Goal: Information Seeking & Learning: Learn about a topic

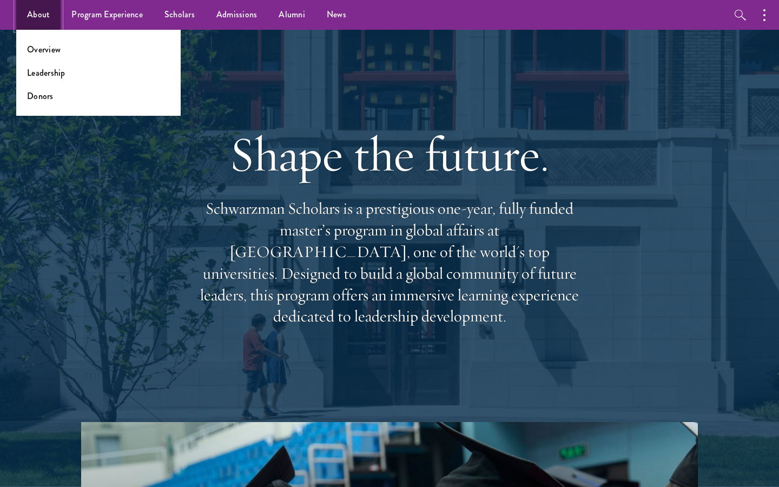
click at [57, 13] on link "About" at bounding box center [38, 15] width 44 height 30
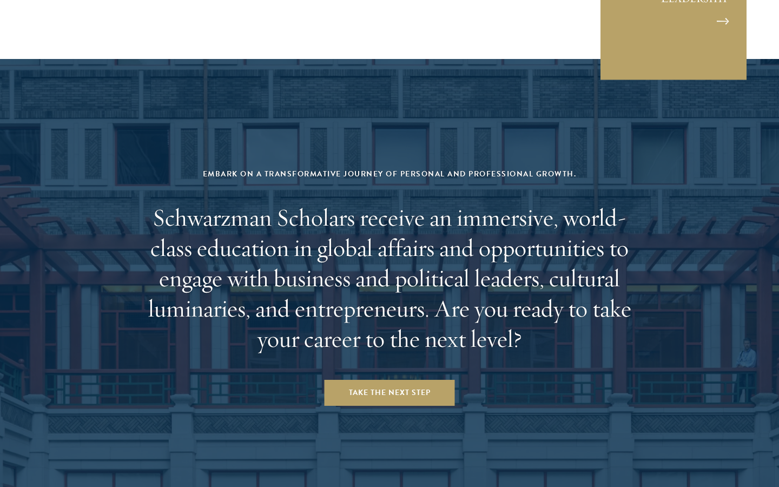
scroll to position [4450, 0]
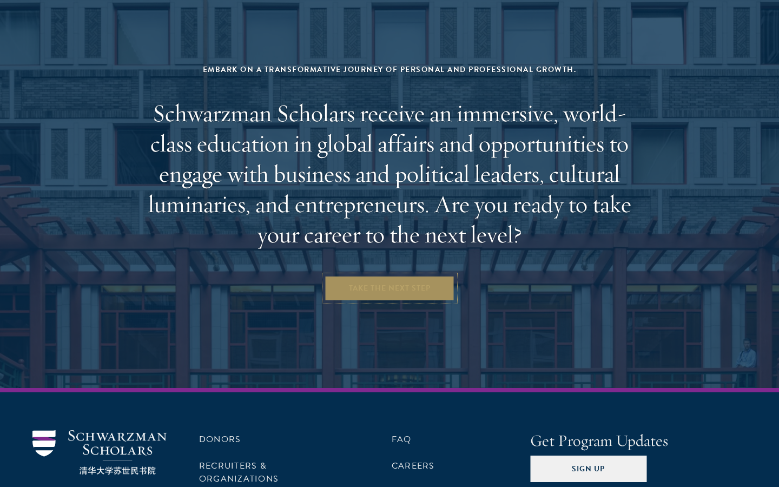
click at [380, 275] on link "Take the Next Step" at bounding box center [390, 288] width 130 height 26
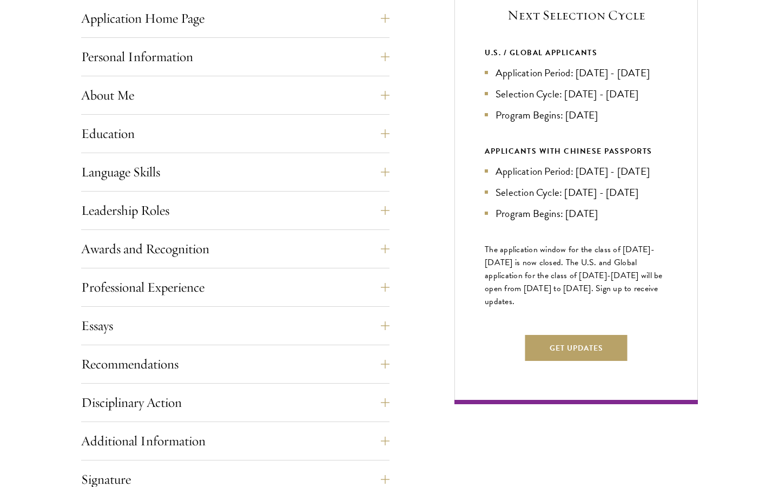
scroll to position [500, 0]
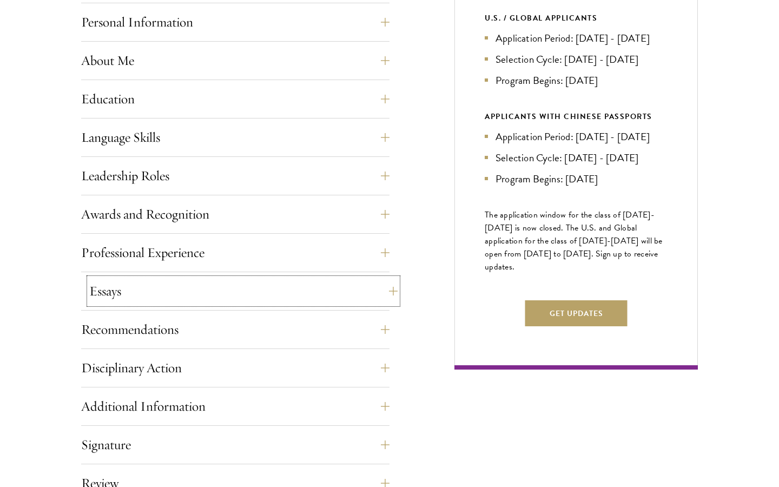
click at [318, 284] on button "Essays" at bounding box center [243, 291] width 309 height 26
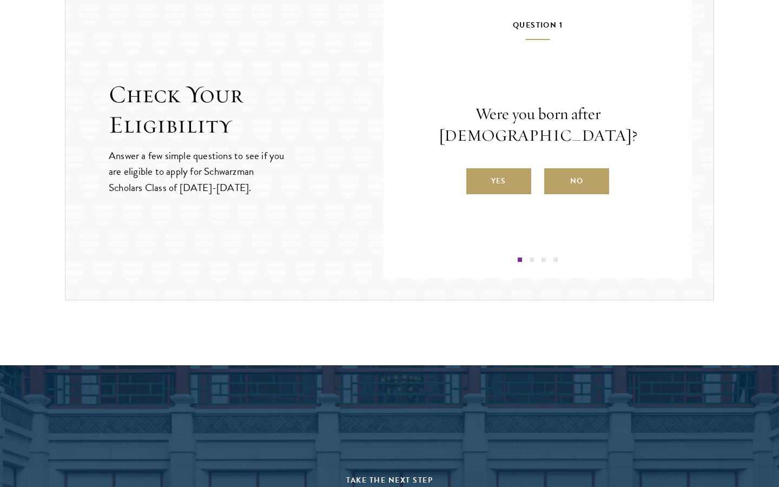
scroll to position [1524, 0]
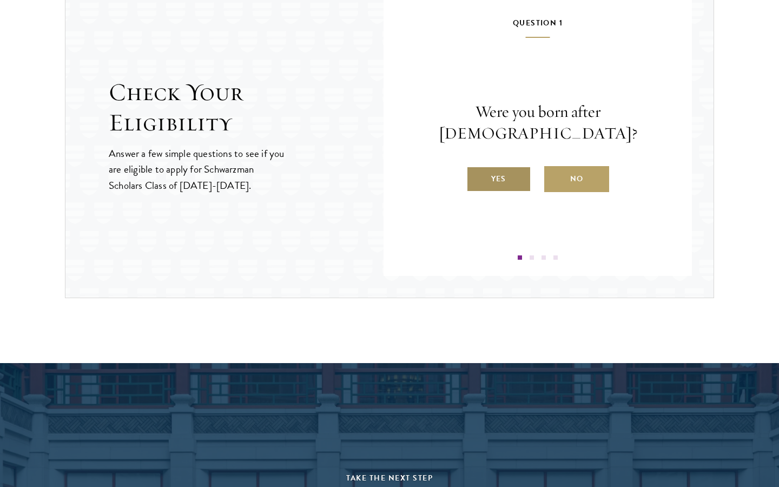
click at [506, 171] on label "Yes" at bounding box center [499, 179] width 65 height 26
click at [476, 171] on input "Yes" at bounding box center [472, 172] width 10 height 10
click at [502, 173] on label "Yes" at bounding box center [499, 179] width 65 height 26
click at [476, 173] on input "Yes" at bounding box center [472, 172] width 10 height 10
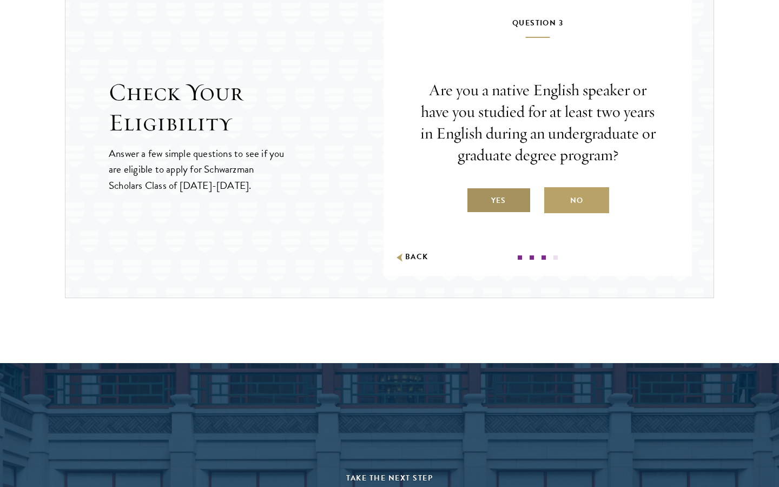
click at [506, 199] on label "Yes" at bounding box center [499, 200] width 65 height 26
click at [476, 199] on input "Yes" at bounding box center [472, 194] width 10 height 10
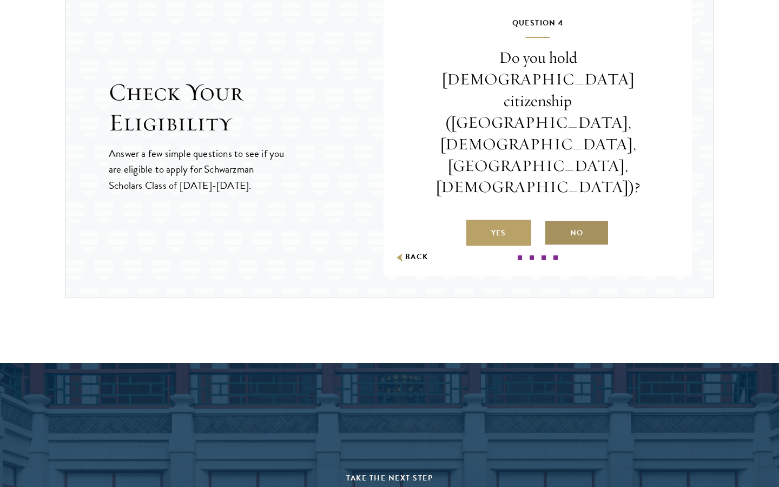
click at [565, 220] on label "No" at bounding box center [577, 233] width 65 height 26
click at [554, 221] on input "No" at bounding box center [550, 226] width 10 height 10
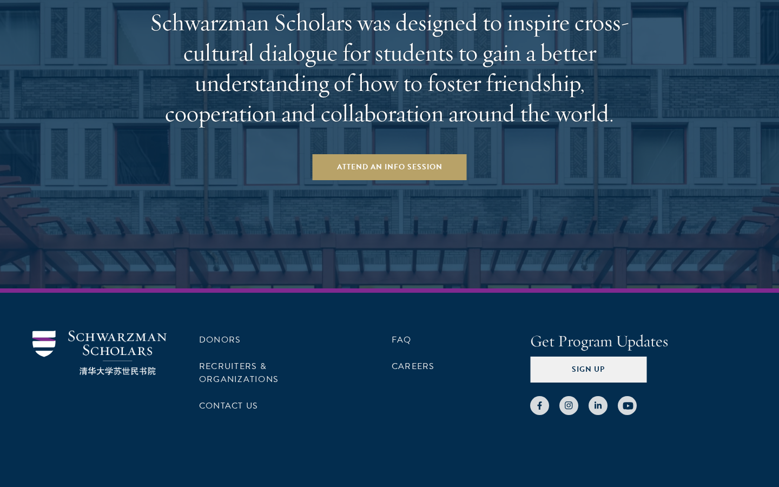
scroll to position [2026, 0]
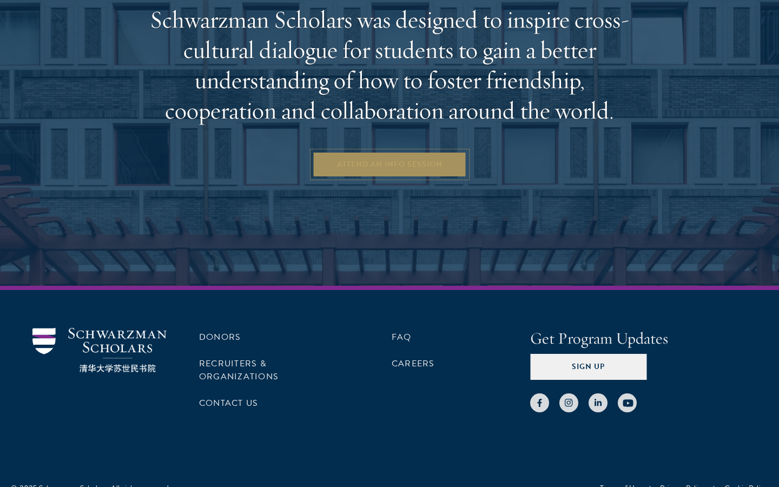
click at [456, 165] on link "Attend an Info Session" at bounding box center [390, 165] width 154 height 26
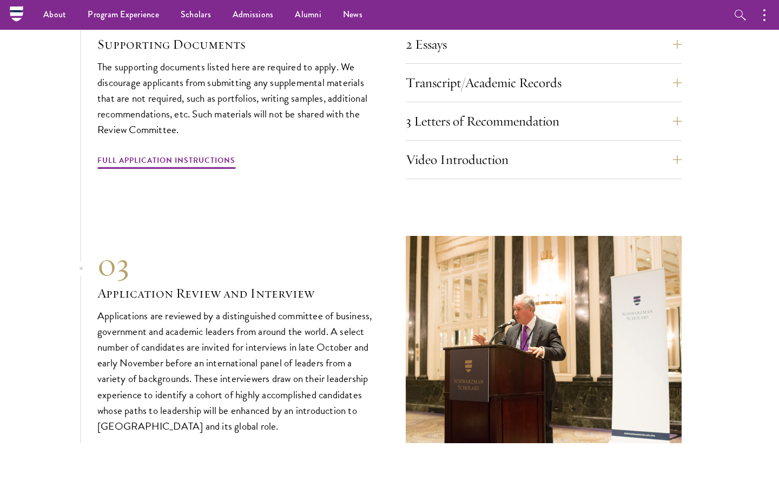
scroll to position [3428, 0]
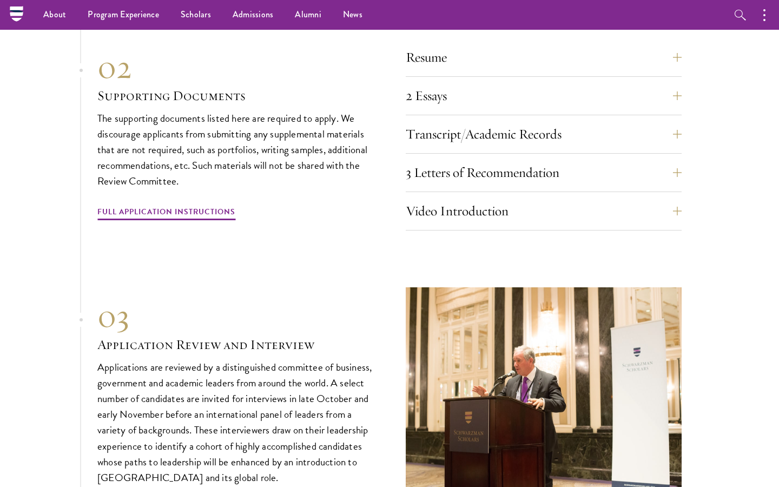
click at [449, 166] on div "3 Letters of Recommendation Recommenders should know you well and be able to sp…" at bounding box center [544, 176] width 276 height 32
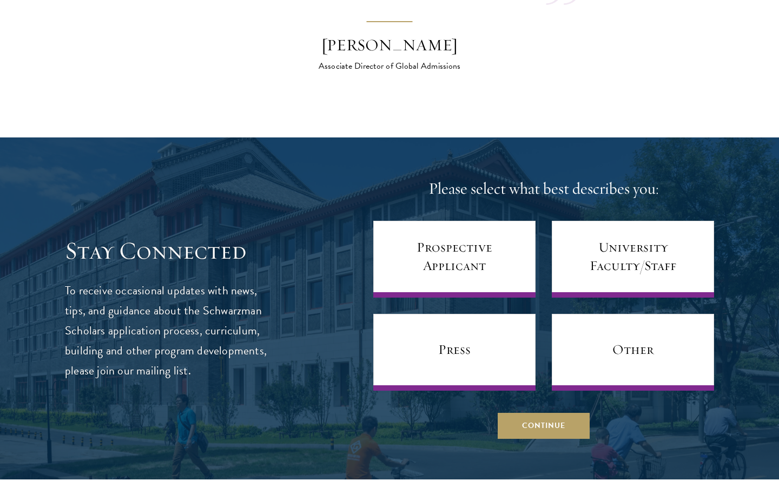
scroll to position [4184, 0]
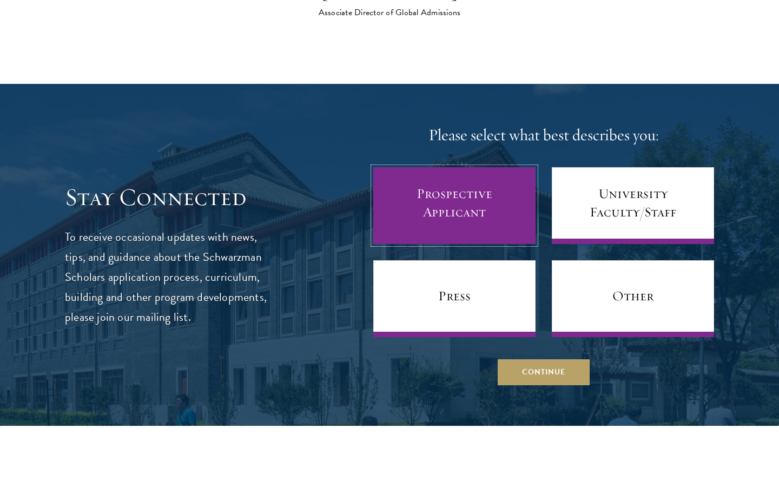
click at [479, 203] on link "Prospective Applicant" at bounding box center [454, 205] width 162 height 77
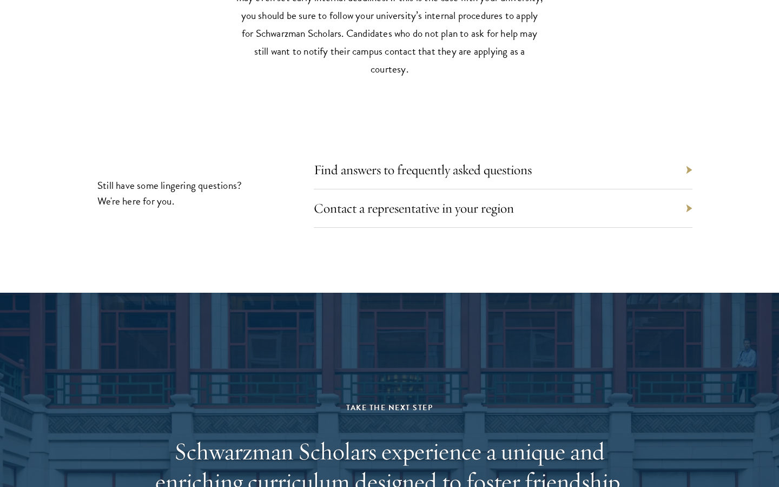
scroll to position [4857, 0]
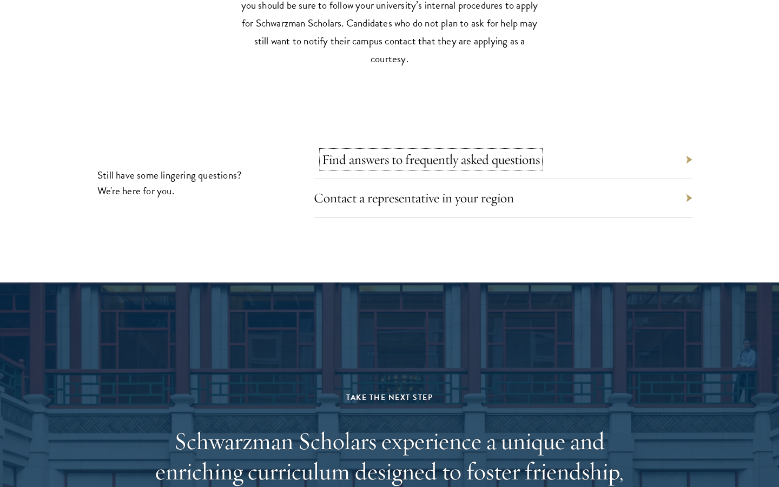
click at [407, 151] on link "Find answers to frequently asked questions" at bounding box center [431, 159] width 218 height 17
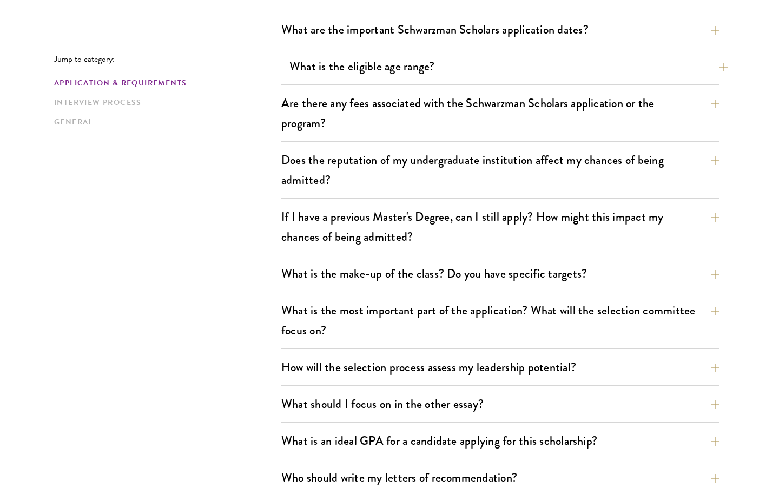
scroll to position [403, 0]
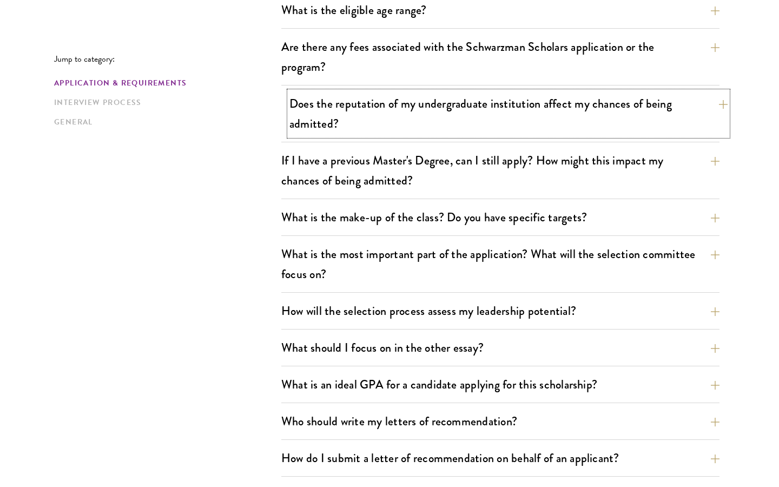
click at [442, 107] on button "Does the reputation of my undergraduate institution affect my chances of being …" at bounding box center [509, 113] width 438 height 44
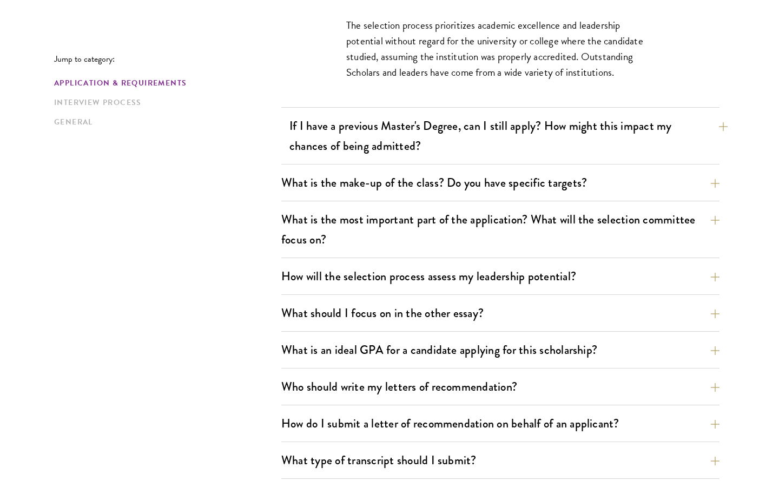
scroll to position [544, 0]
click at [440, 136] on button "If I have a previous Master's Degree, can I still apply? How might this impact …" at bounding box center [509, 135] width 438 height 44
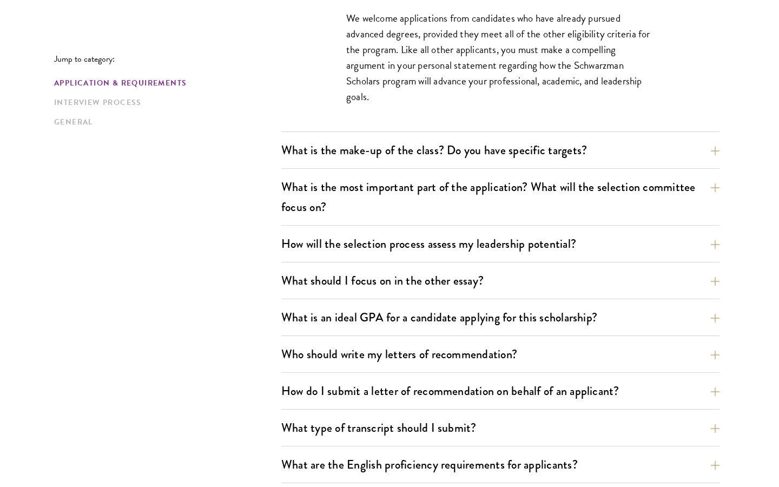
scroll to position [631, 0]
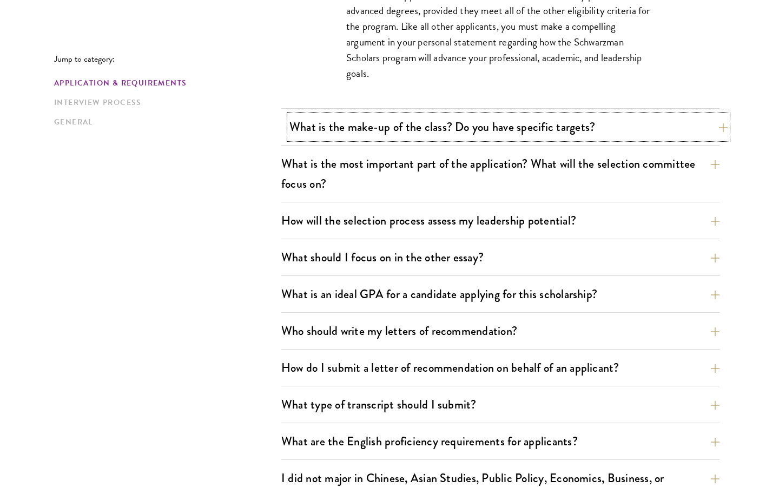
click at [440, 124] on button "What is the make-up of the class? Do you have specific targets?" at bounding box center [509, 127] width 438 height 24
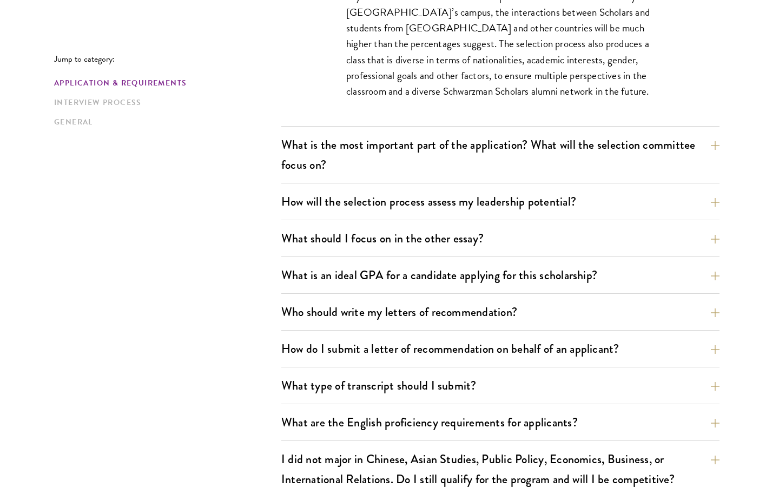
scroll to position [731, 0]
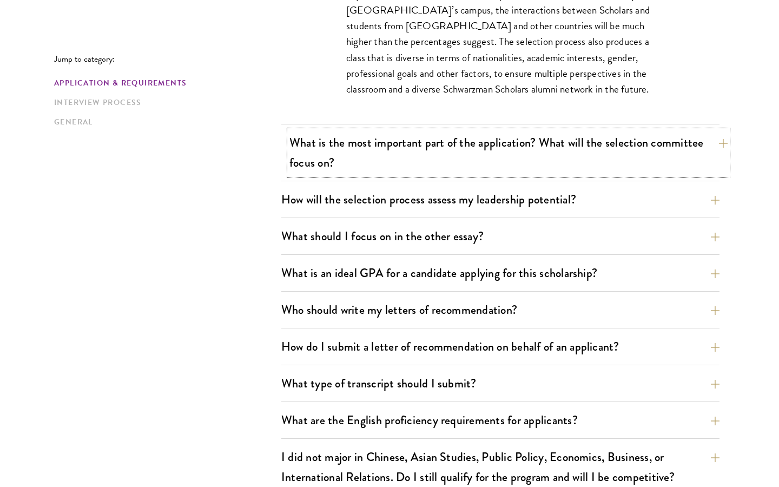
click at [478, 149] on button "What is the most important part of the application? What will the selection com…" at bounding box center [509, 152] width 438 height 44
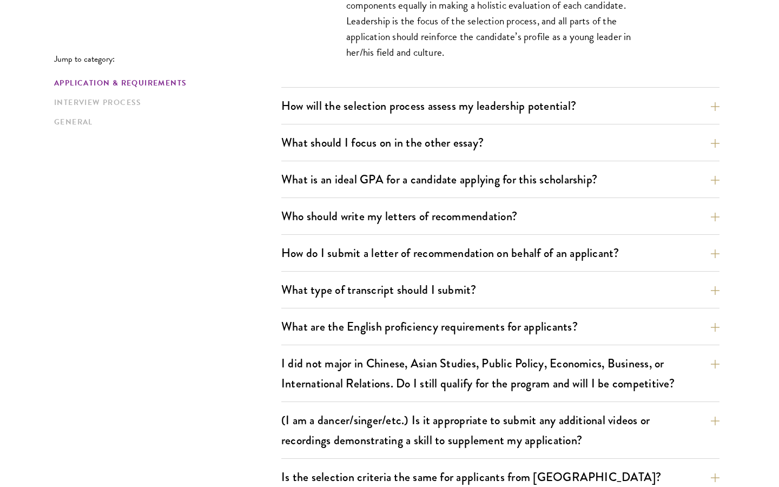
scroll to position [770, 0]
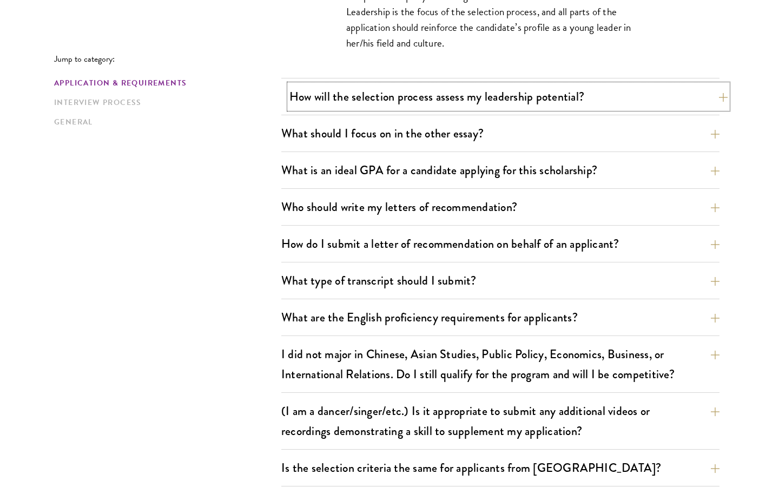
click at [437, 97] on button "How will the selection process assess my leadership potential?" at bounding box center [509, 96] width 438 height 24
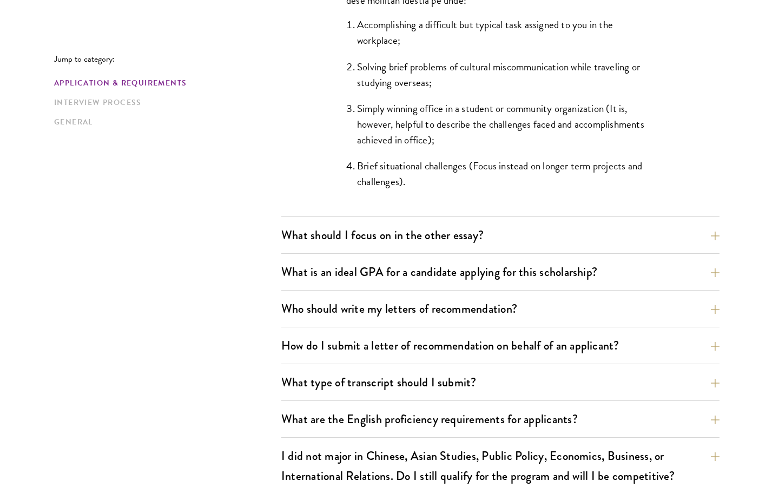
scroll to position [1107, 0]
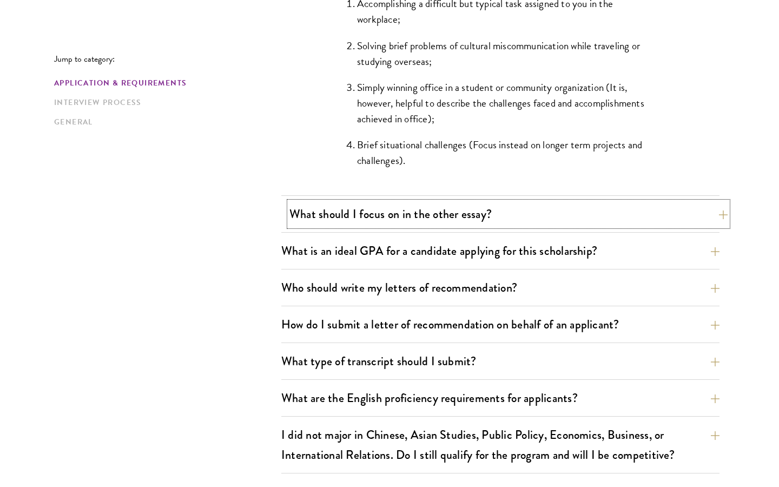
click at [447, 208] on button "What should I focus on in the other essay?" at bounding box center [509, 214] width 438 height 24
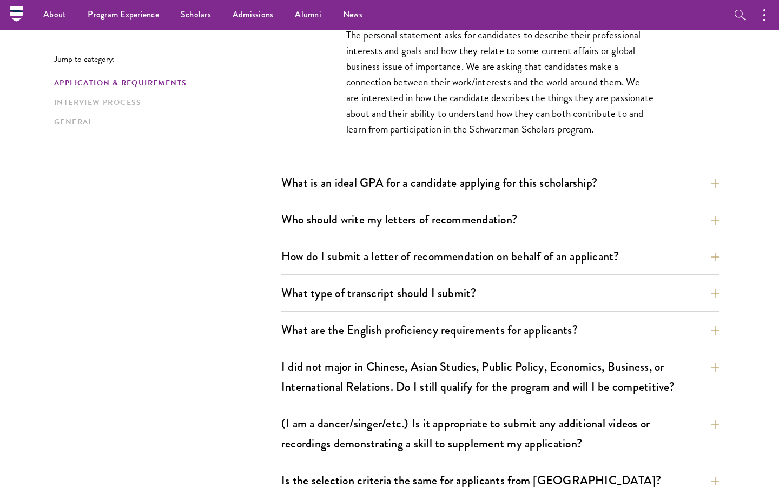
scroll to position [744, 0]
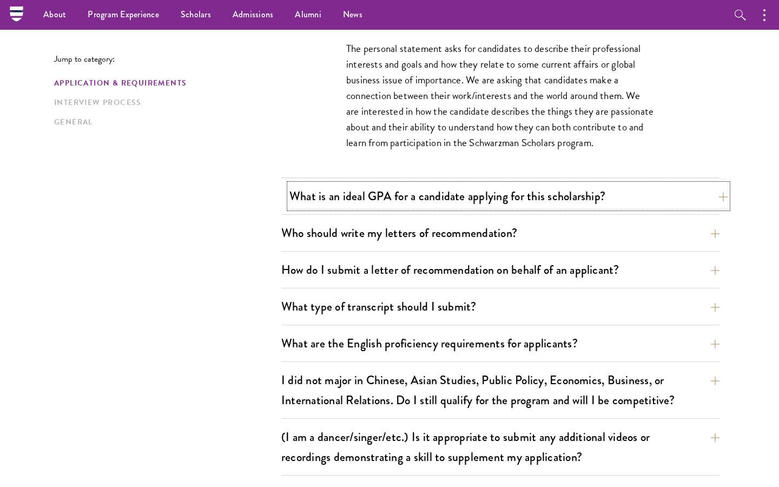
click at [451, 201] on button "What is an ideal GPA for a candidate applying for this scholarship?" at bounding box center [509, 196] width 438 height 24
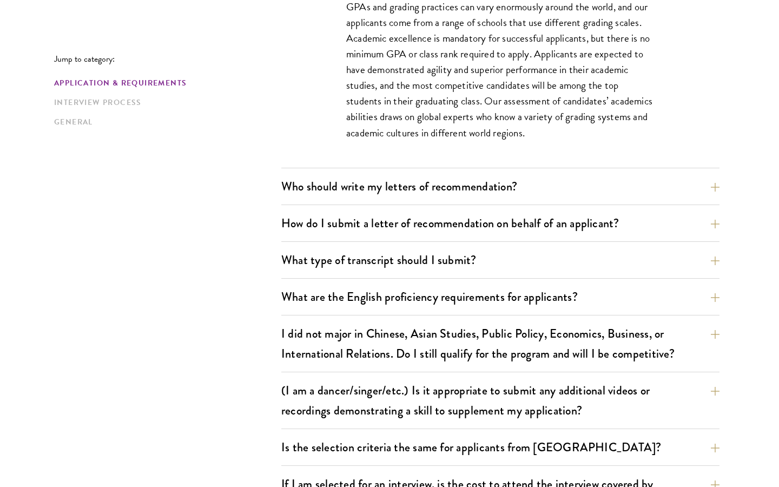
scroll to position [824, 0]
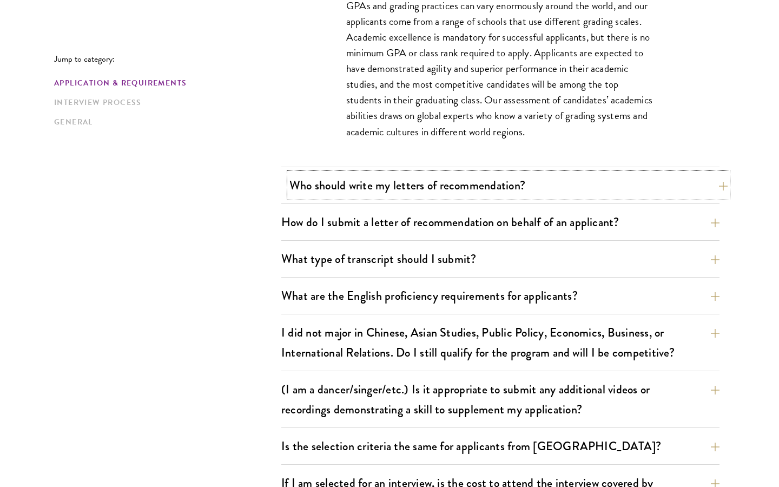
click at [470, 184] on button "Who should write my letters of recommendation?" at bounding box center [509, 185] width 438 height 24
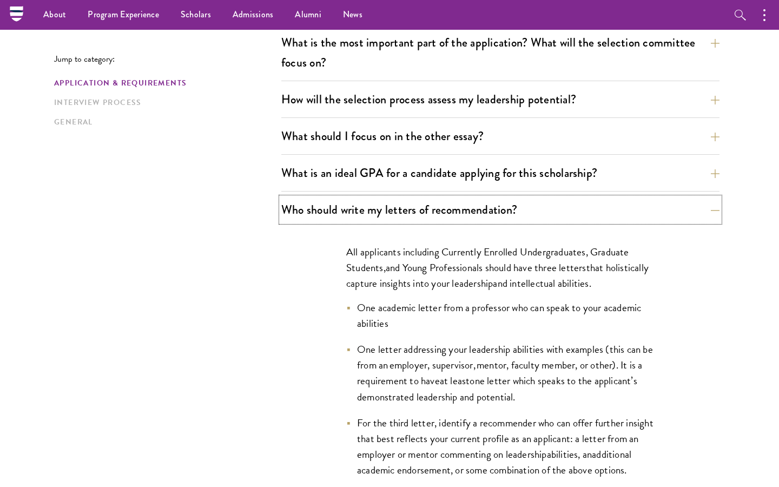
scroll to position [0, 0]
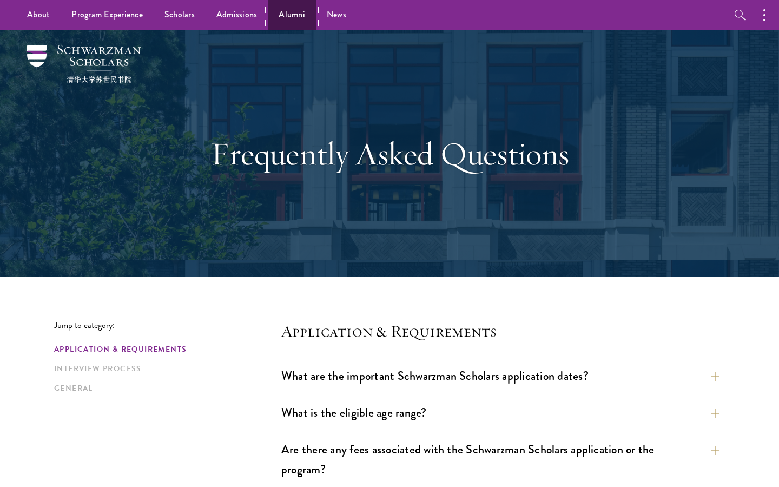
click at [280, 14] on link "Alumni" at bounding box center [292, 15] width 48 height 30
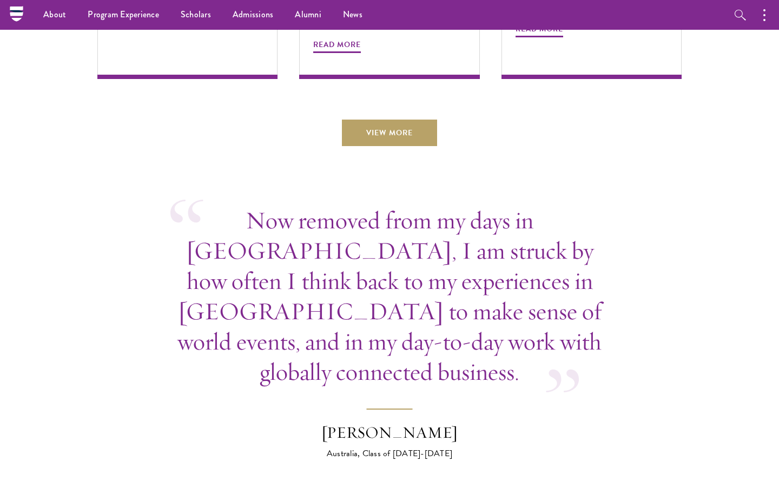
scroll to position [3802, 0]
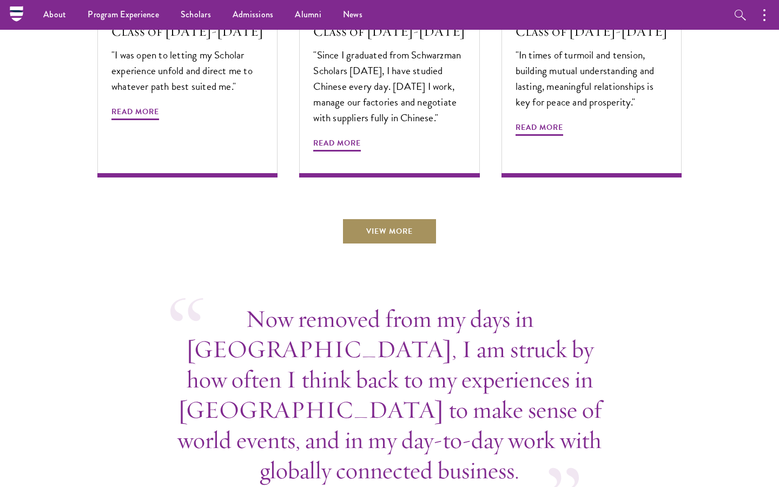
click at [362, 218] on link "View More" at bounding box center [389, 231] width 95 height 26
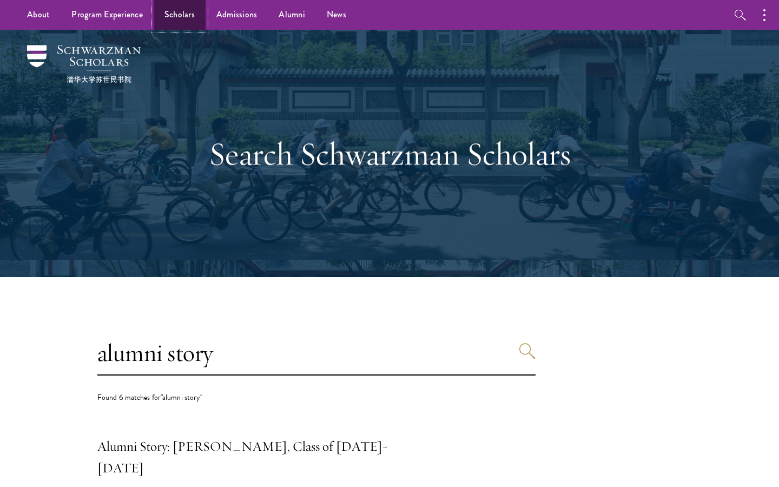
click at [187, 18] on link "Scholars" at bounding box center [180, 15] width 52 height 30
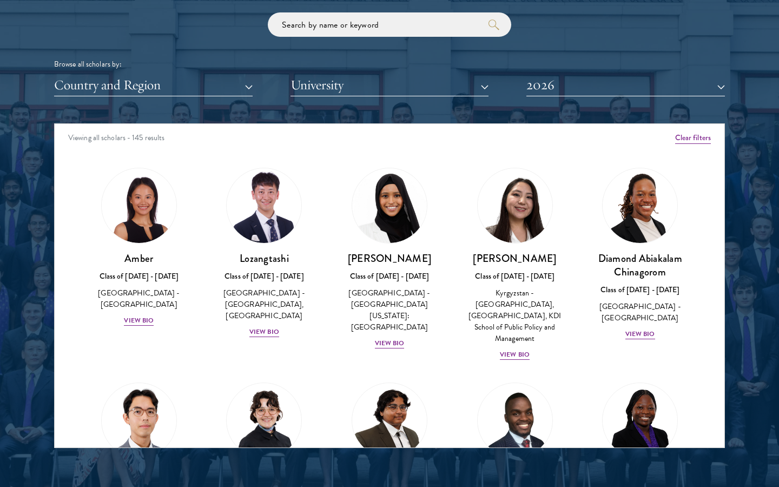
scroll to position [1350, 0]
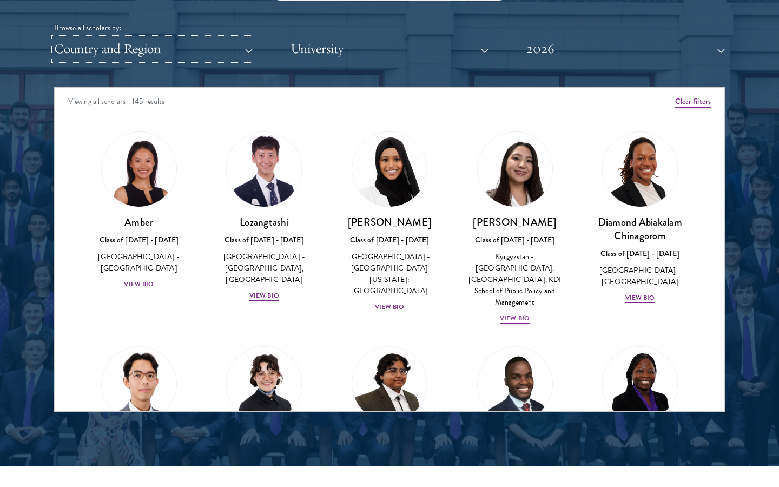
click at [237, 38] on button "Country and Region" at bounding box center [153, 49] width 199 height 22
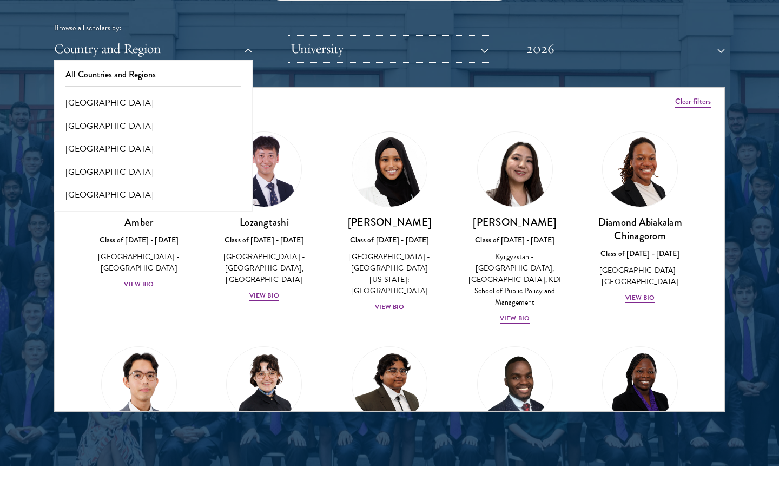
click at [324, 54] on button "University" at bounding box center [390, 49] width 199 height 22
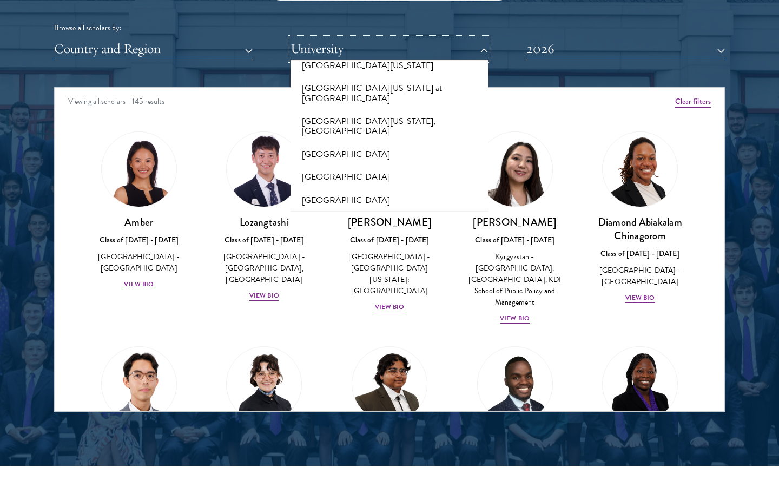
scroll to position [8098, 0]
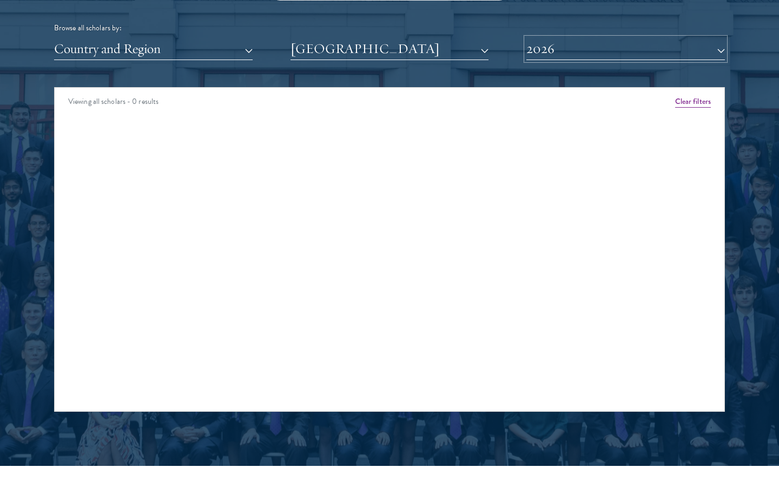
click at [551, 41] on button "2026" at bounding box center [626, 49] width 199 height 22
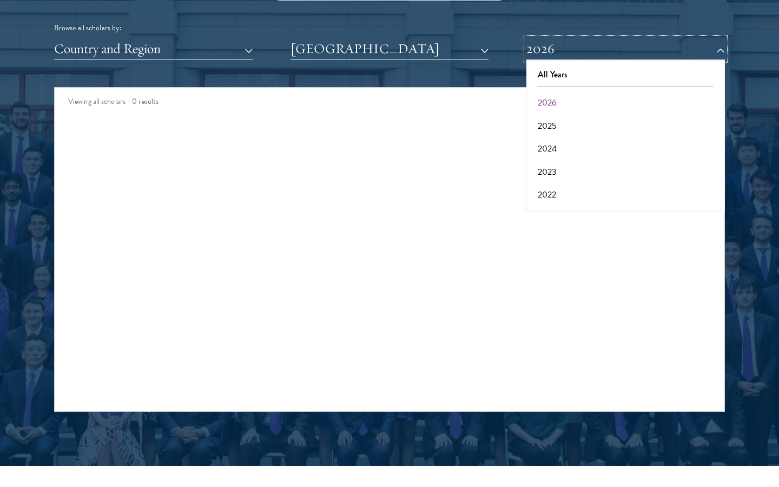
click at [561, 58] on button "2026" at bounding box center [626, 49] width 199 height 22
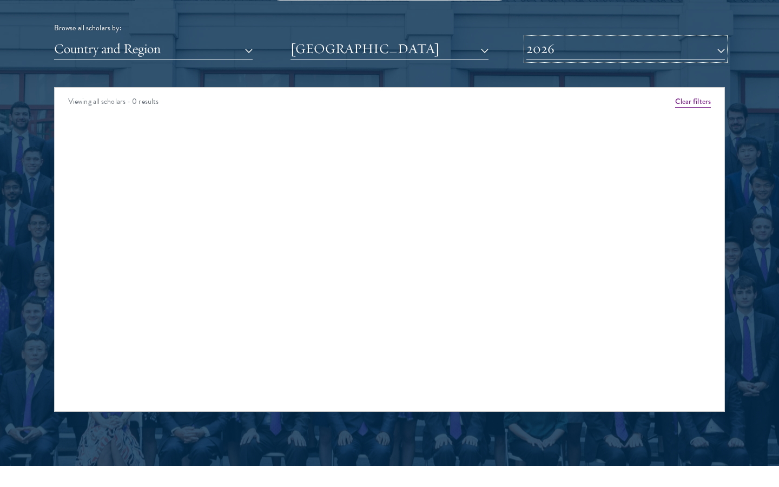
click at [555, 42] on button "2026" at bounding box center [626, 49] width 199 height 22
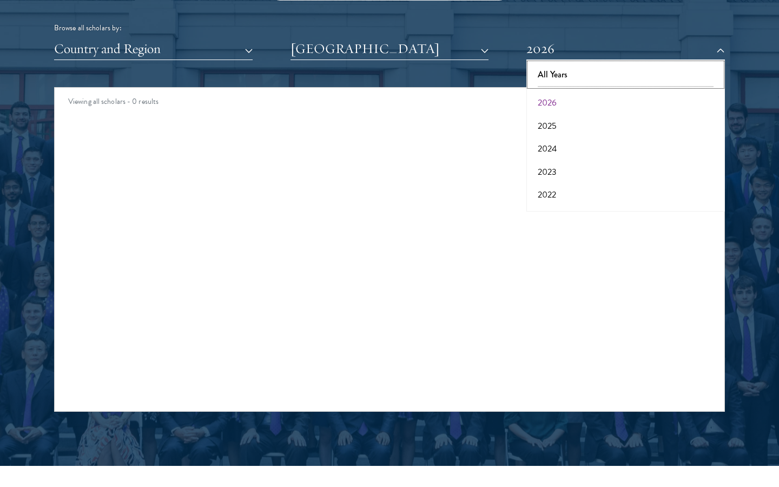
click at [553, 70] on button "All Years" at bounding box center [626, 74] width 192 height 23
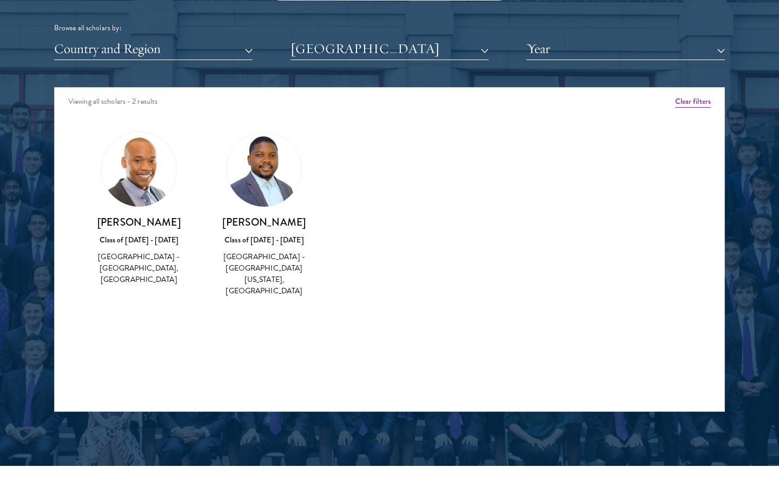
drag, startPoint x: 182, startPoint y: 224, endPoint x: 94, endPoint y: 228, distance: 87.8
click at [94, 228] on h3 "Lindokuhle Ntuli" at bounding box center [139, 222] width 104 height 14
copy h3 "Lindokuhle Ntuli"
drag, startPoint x: 234, startPoint y: 223, endPoint x: 299, endPoint y: 225, distance: 64.4
click at [299, 225] on h3 "James Tayali" at bounding box center [265, 222] width 104 height 14
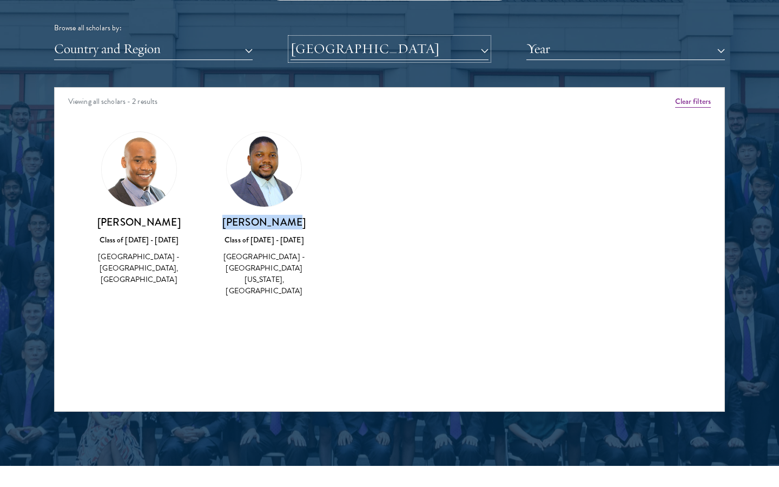
click at [323, 54] on button "University of Cape Town" at bounding box center [390, 49] width 199 height 22
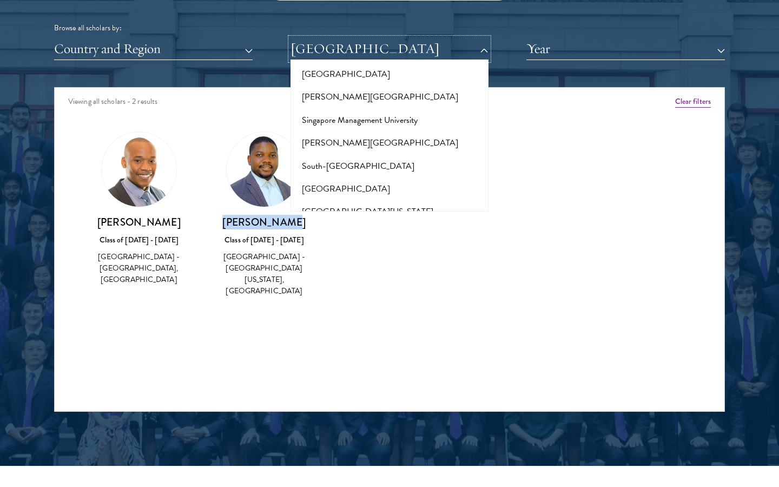
scroll to position [6158, 0]
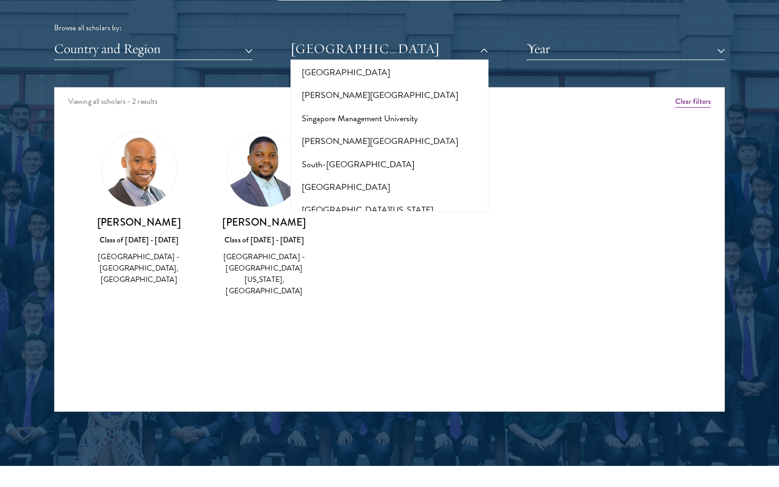
click at [636, 120] on div "Amber Class of 2025 - 2026 China - Peking University View Bio Cirenquji Class o…" at bounding box center [390, 224] width 670 height 212
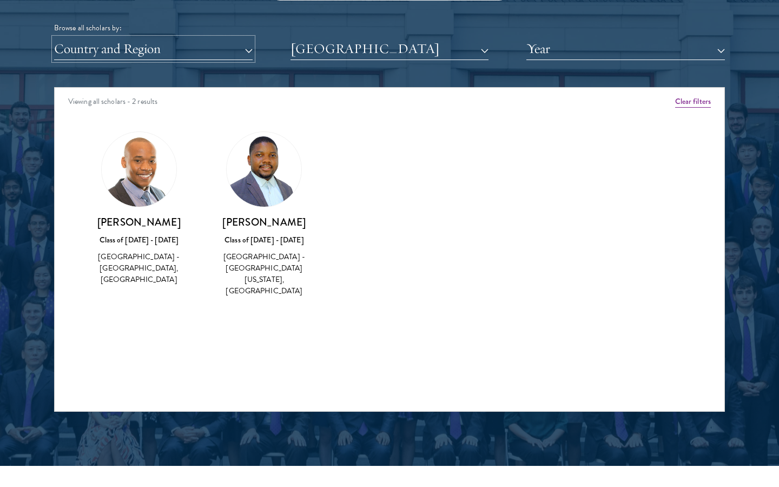
click at [240, 55] on button "Country and Region" at bounding box center [153, 49] width 199 height 22
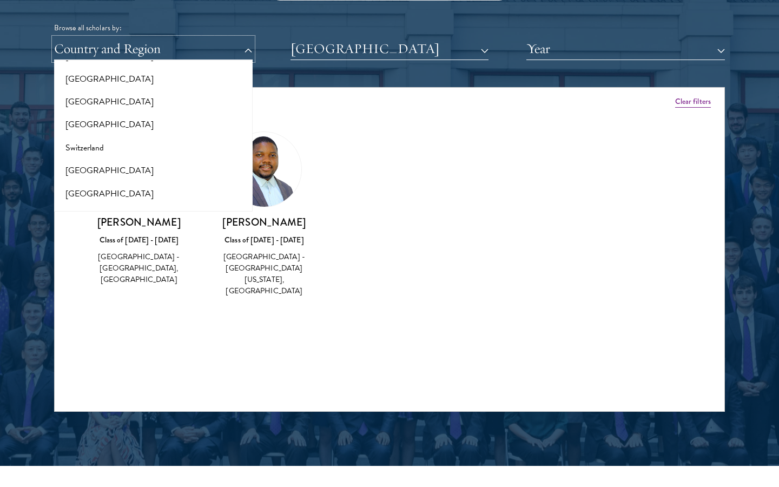
scroll to position [1880, 0]
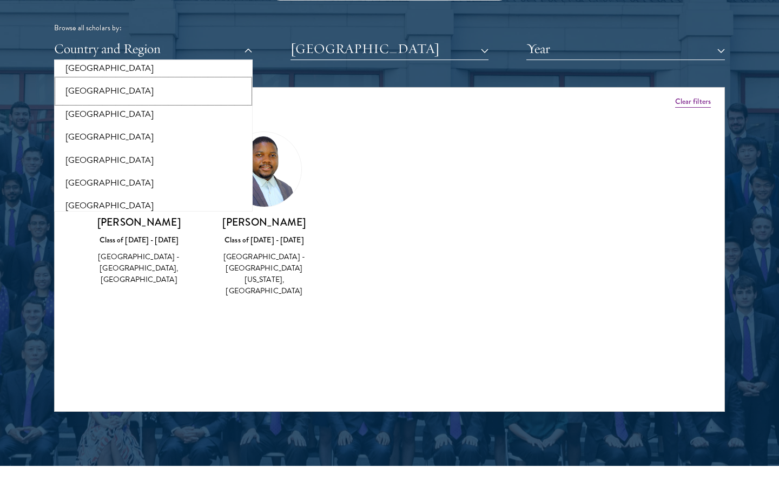
click at [103, 88] on button "[GEOGRAPHIC_DATA]" at bounding box center [153, 91] width 192 height 23
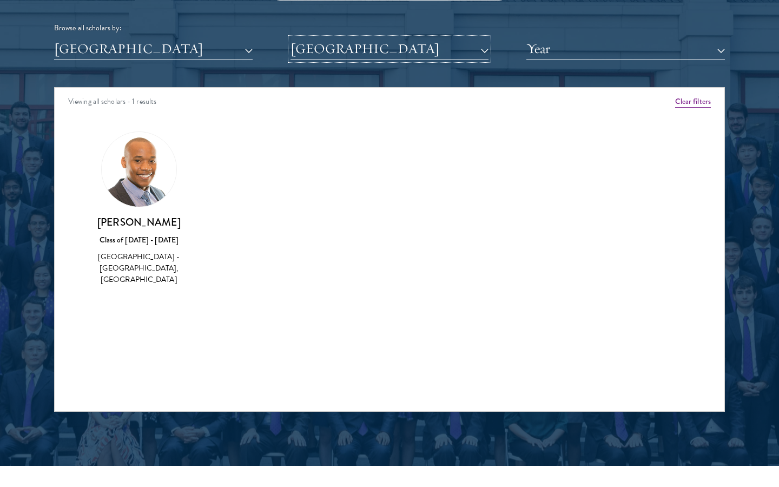
click at [425, 42] on button "University of Cape Town" at bounding box center [390, 49] width 199 height 22
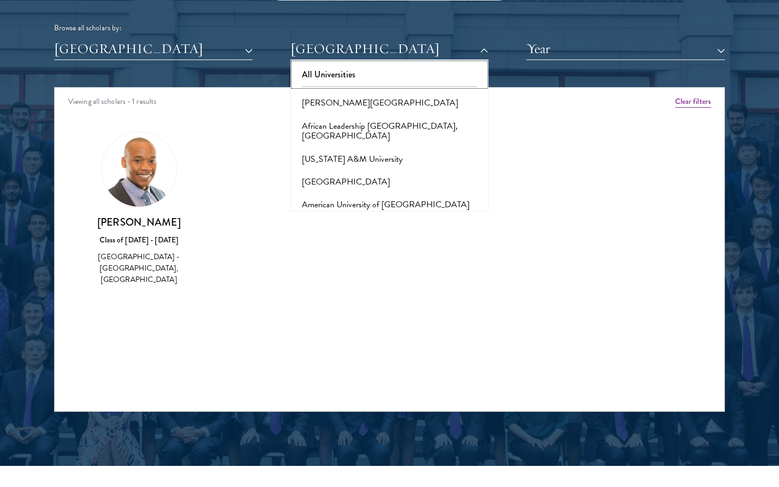
click at [373, 73] on button "All Universities" at bounding box center [390, 74] width 192 height 23
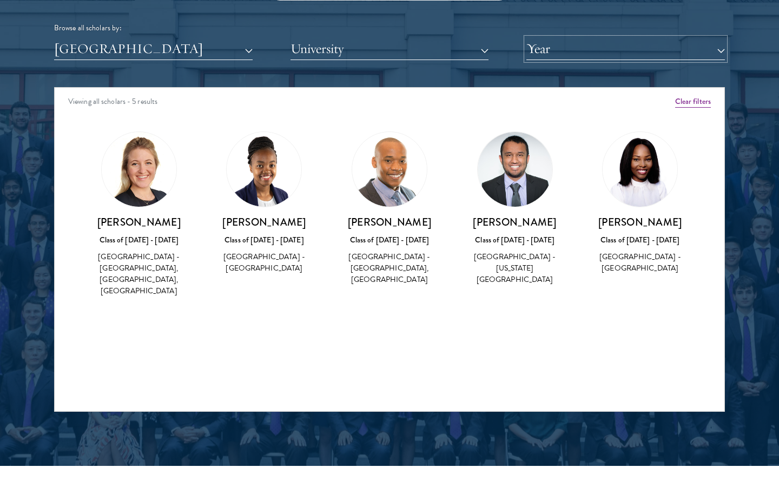
click at [562, 51] on button "Year" at bounding box center [626, 49] width 199 height 22
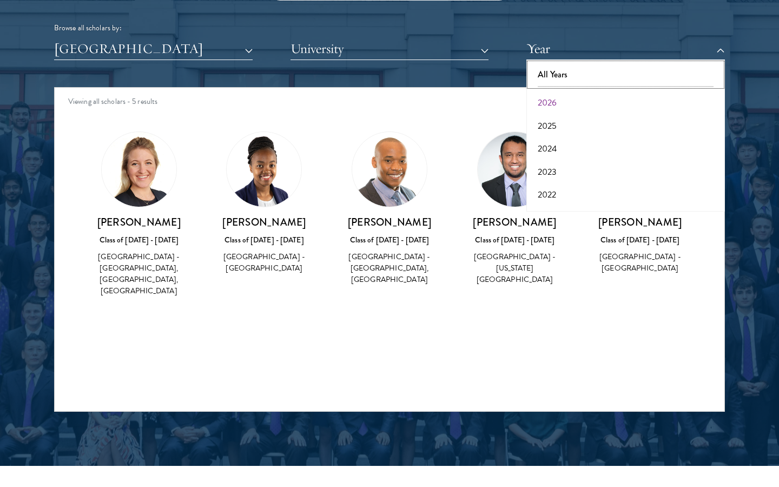
click at [560, 74] on button "All Years" at bounding box center [626, 74] width 192 height 23
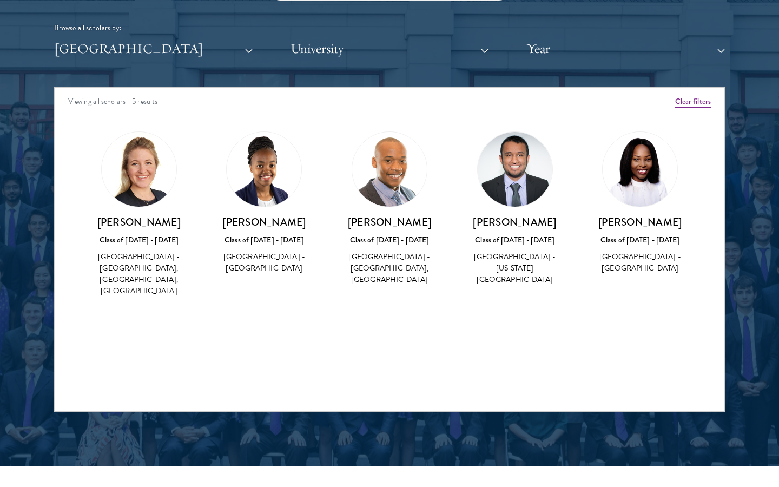
drag, startPoint x: 186, startPoint y: 224, endPoint x: 97, endPoint y: 227, distance: 88.8
click at [97, 227] on h3 "Courtney Gehle" at bounding box center [139, 222] width 104 height 14
copy h3 "Courtney Gehle"
click at [198, 248] on div "Courtney Gehle Class of 2023 - 2024 South Africa - University of Pretoria, Nati…" at bounding box center [139, 215] width 126 height 188
click at [182, 52] on button "[GEOGRAPHIC_DATA]" at bounding box center [153, 49] width 199 height 22
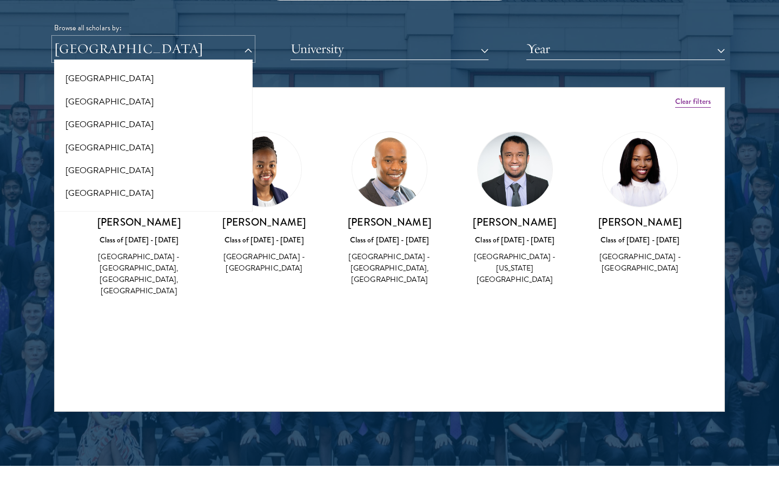
scroll to position [1570, 0]
click at [86, 115] on button "[GEOGRAPHIC_DATA]" at bounding box center [153, 126] width 192 height 23
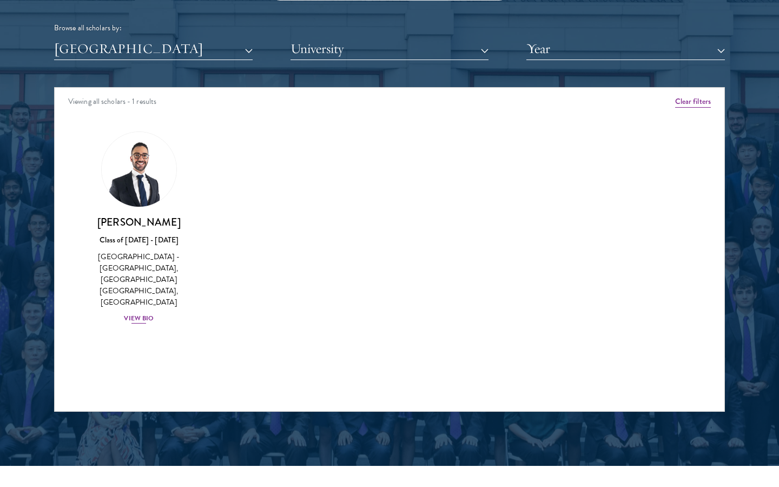
drag, startPoint x: 210, startPoint y: 223, endPoint x: 87, endPoint y: 219, distance: 122.9
click at [87, 219] on div "Amber Class of 2025 - 2026 China - Peking University View Bio Cirenquji Class o…" at bounding box center [390, 237] width 670 height 239
copy h3 "Khalil Al-Wazir"
click at [185, 223] on h3 "Khalil Al-Wazir" at bounding box center [139, 222] width 104 height 14
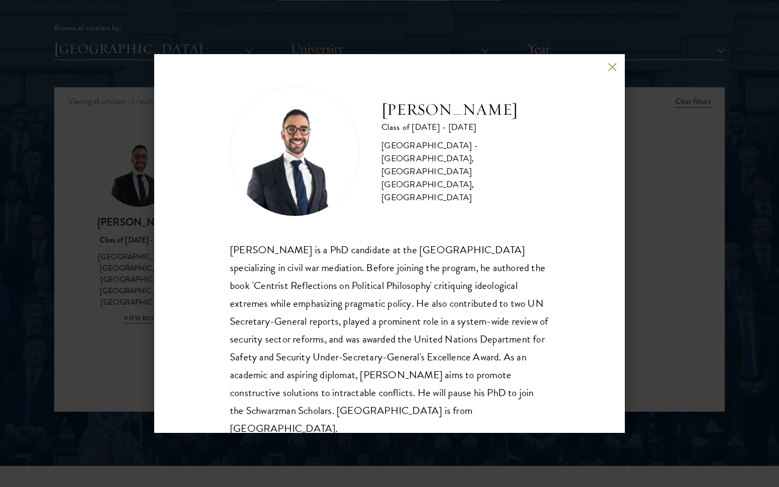
scroll to position [19, 0]
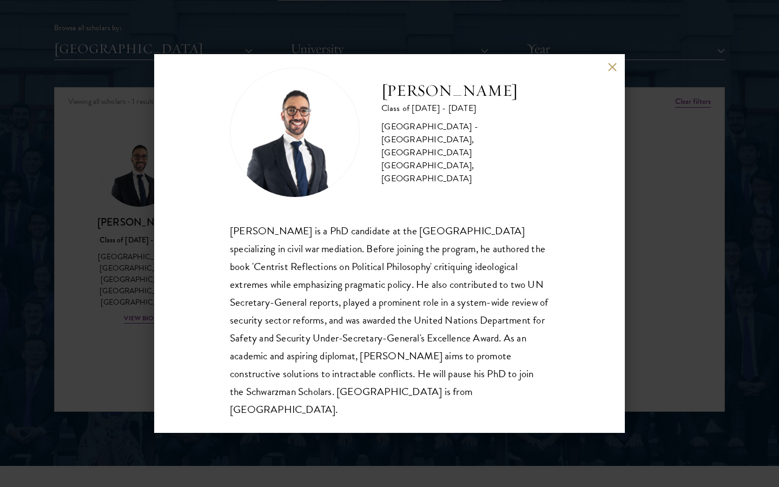
click at [650, 282] on div "Khalil Al-Wazir Class of 2024 - 2025 Palestine - University of East Anglia, Kin…" at bounding box center [389, 243] width 779 height 487
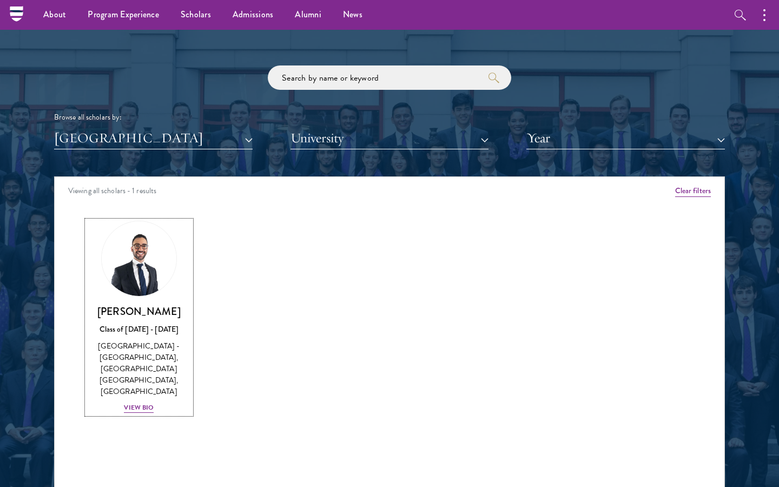
scroll to position [1212, 0]
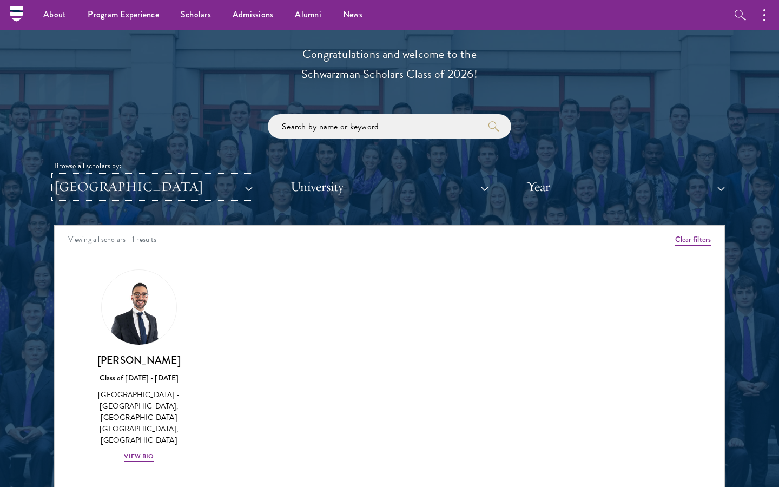
click at [159, 188] on button "[GEOGRAPHIC_DATA]" at bounding box center [153, 187] width 199 height 22
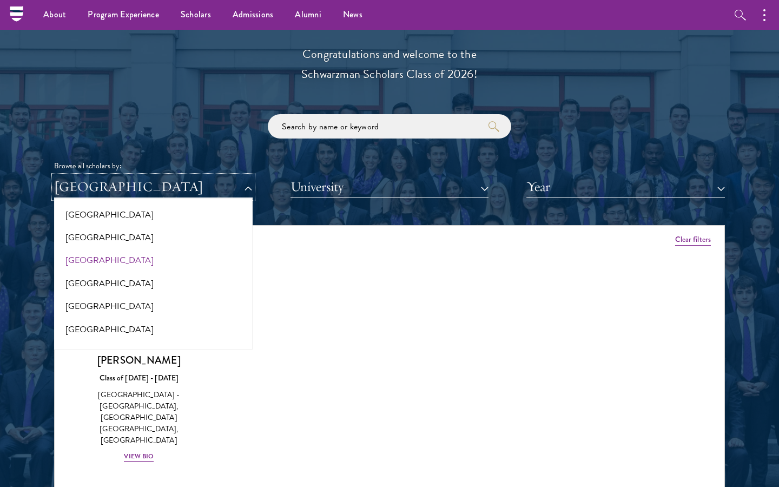
scroll to position [1835, 0]
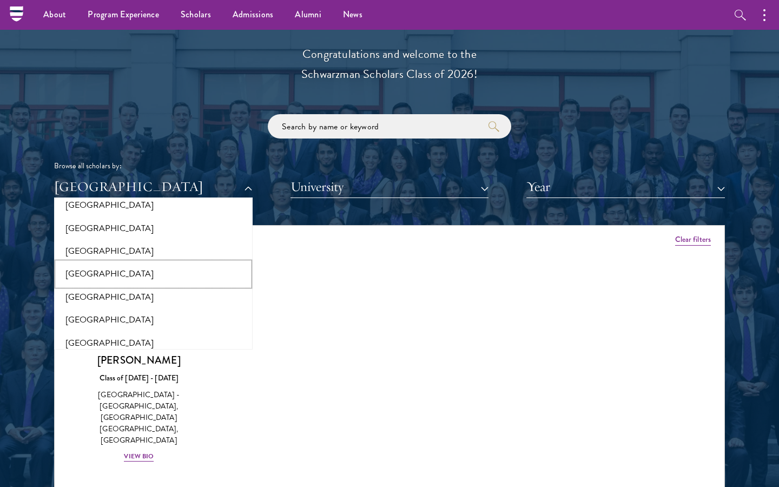
click at [96, 267] on button "[GEOGRAPHIC_DATA]" at bounding box center [153, 274] width 192 height 23
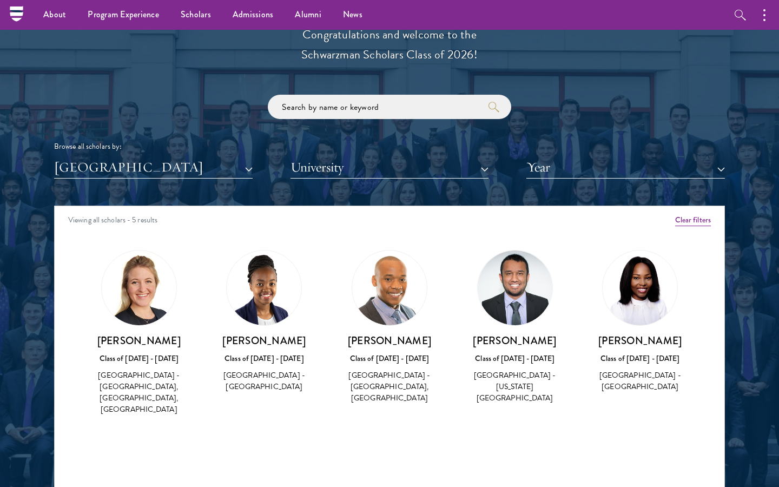
scroll to position [1246, 0]
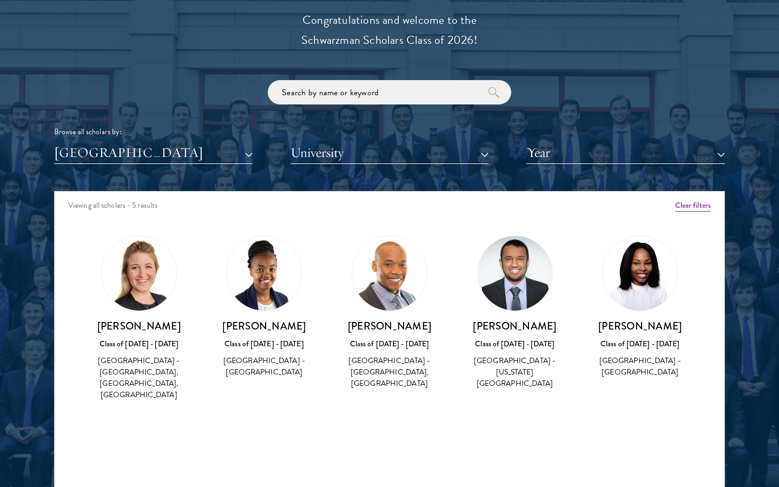
click at [388, 323] on h3 "Lindokuhle Ntuli" at bounding box center [390, 326] width 104 height 14
click at [387, 327] on h3 "Lindokuhle Ntuli" at bounding box center [390, 326] width 104 height 14
click at [370, 324] on h3 "Lindokuhle Ntuli" at bounding box center [390, 326] width 104 height 14
click at [385, 282] on img at bounding box center [389, 273] width 75 height 75
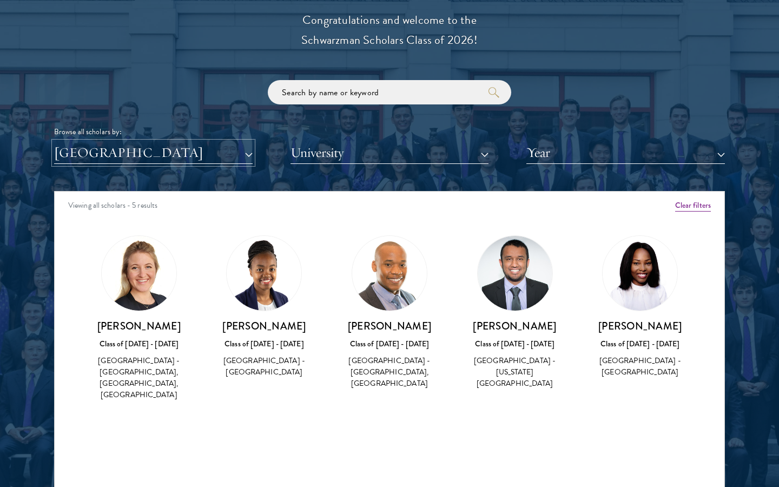
click at [240, 155] on button "[GEOGRAPHIC_DATA]" at bounding box center [153, 153] width 199 height 22
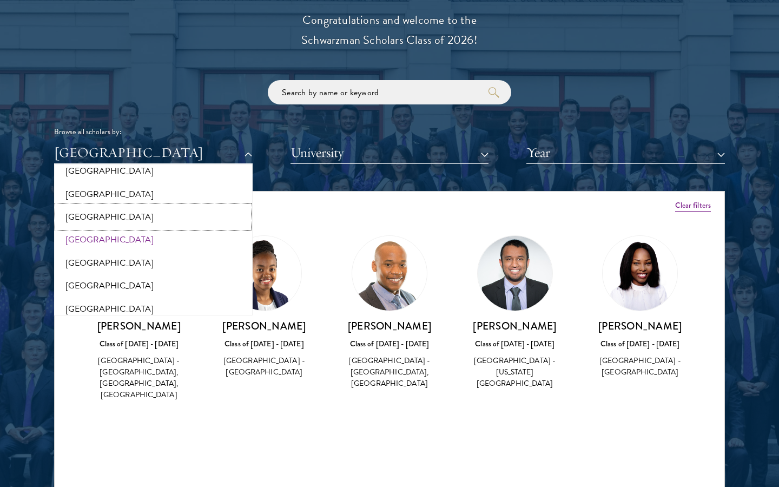
click at [159, 206] on button "[GEOGRAPHIC_DATA]" at bounding box center [153, 217] width 192 height 23
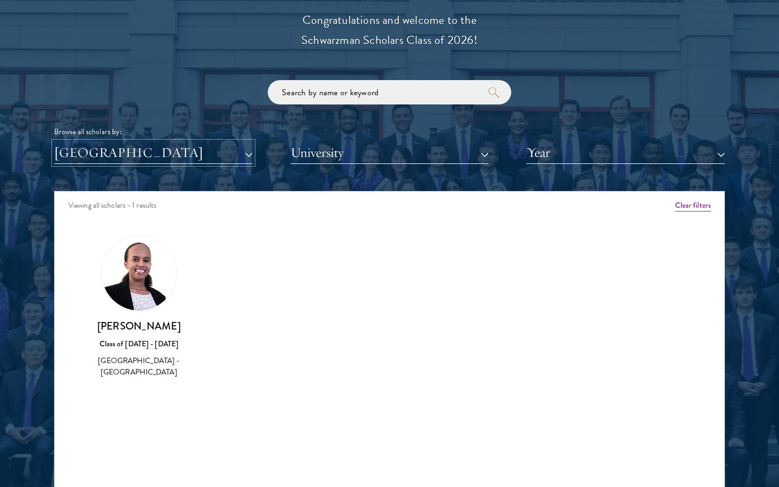
click at [140, 161] on button "[GEOGRAPHIC_DATA]" at bounding box center [153, 153] width 199 height 22
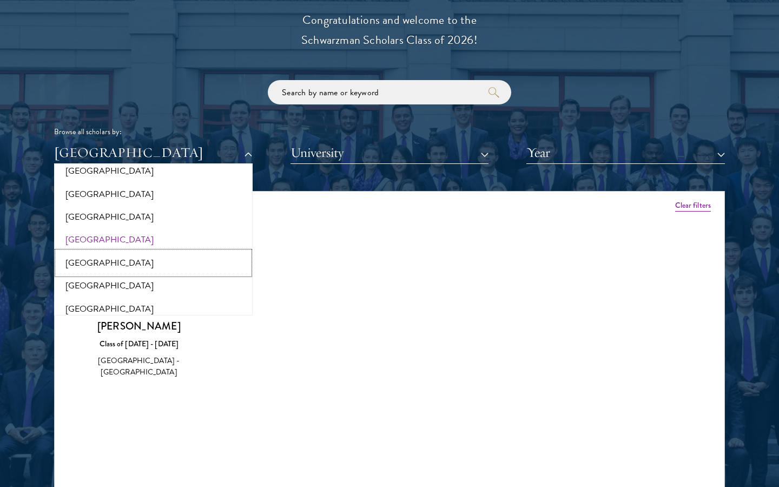
drag, startPoint x: 123, startPoint y: 250, endPoint x: 124, endPoint y: 239, distance: 10.3
click at [124, 239] on div "All Countries and Regions Afghanistan Antigua and Barbuda Argentina Armenia Aus…" at bounding box center [153, 240] width 199 height 152
click at [124, 230] on button "[GEOGRAPHIC_DATA]" at bounding box center [153, 239] width 192 height 23
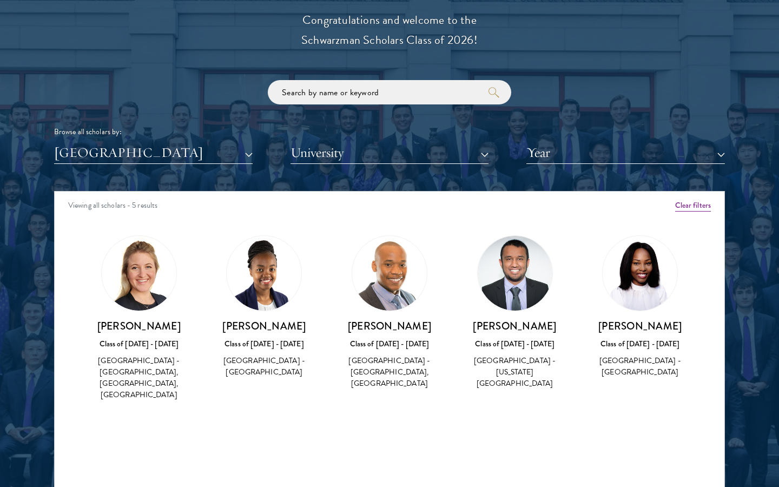
click at [133, 371] on div "South Africa - University of Pretoria, National University of Ireland, Maynooth" at bounding box center [139, 377] width 104 height 45
click at [129, 297] on img at bounding box center [139, 273] width 75 height 75
click at [286, 293] on img at bounding box center [264, 273] width 75 height 75
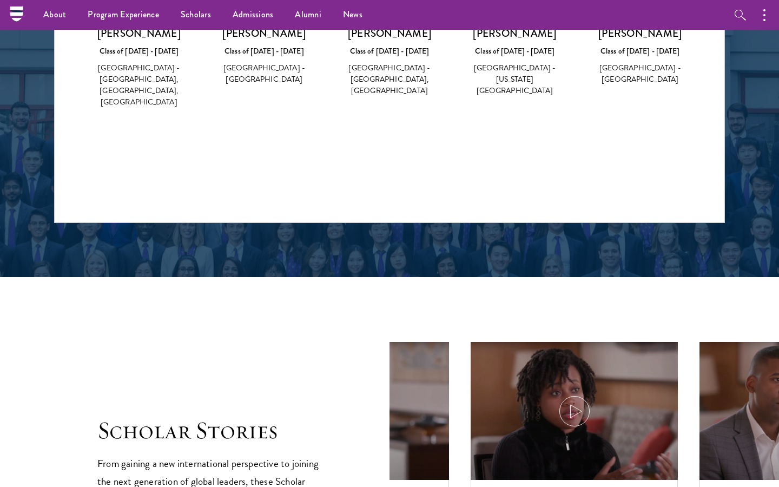
scroll to position [1421, 0]
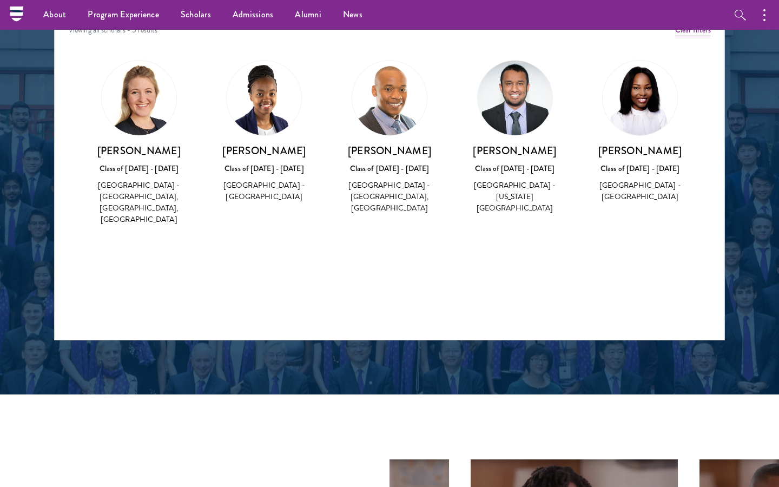
click at [363, 149] on h3 "Lindokuhle Ntuli" at bounding box center [390, 151] width 104 height 14
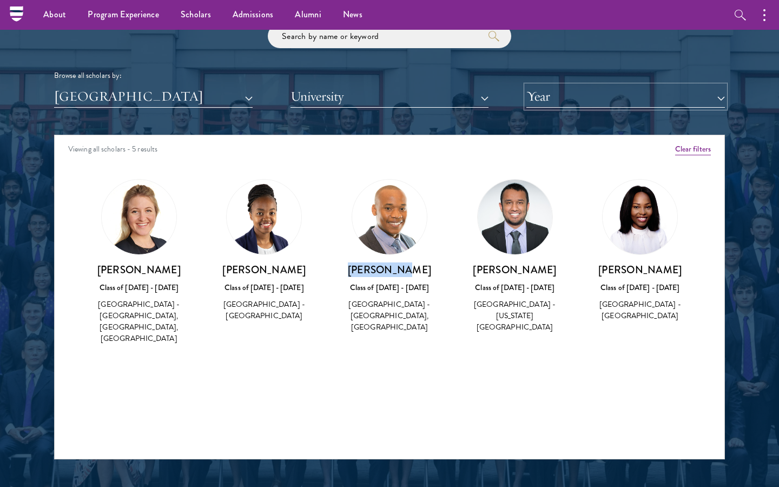
click at [532, 93] on button "Year" at bounding box center [626, 97] width 199 height 22
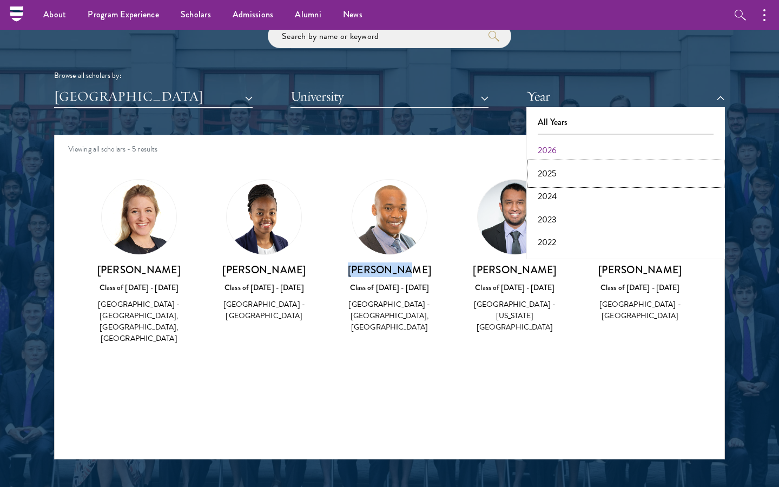
click at [564, 177] on button "2025" at bounding box center [626, 173] width 192 height 23
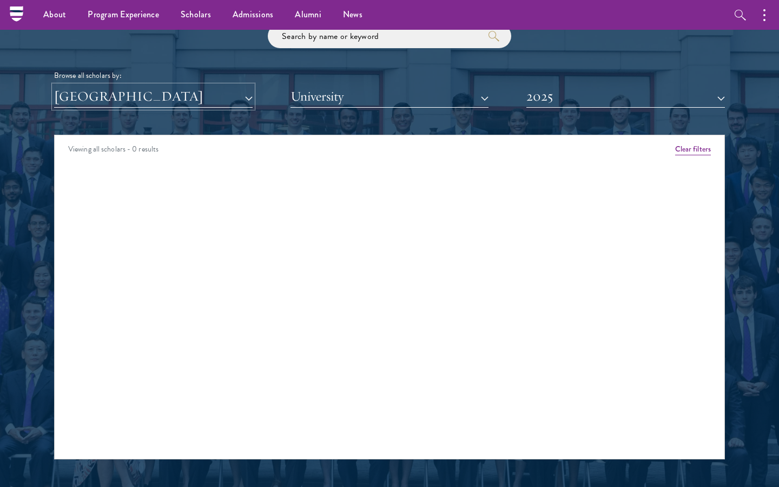
click at [212, 95] on button "[GEOGRAPHIC_DATA]" at bounding box center [153, 97] width 199 height 22
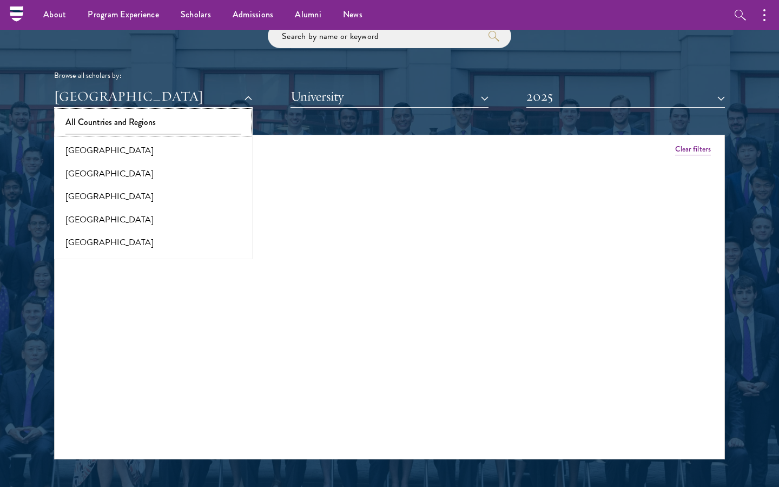
click at [128, 127] on button "All Countries and Regions" at bounding box center [153, 122] width 192 height 23
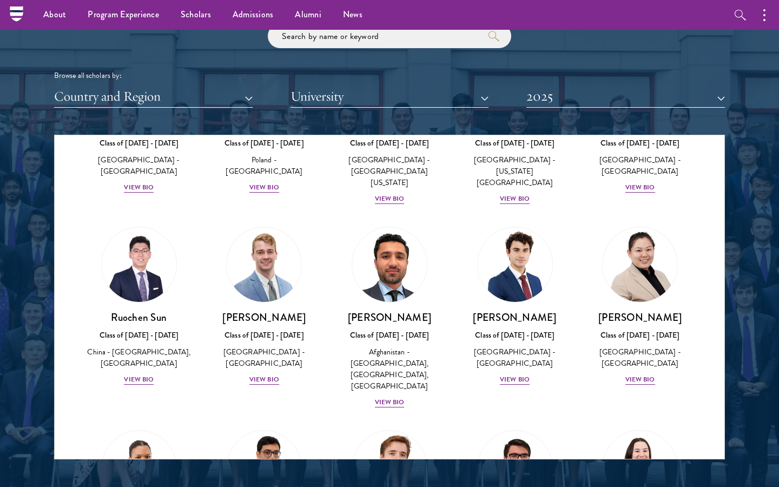
scroll to position [4505, 0]
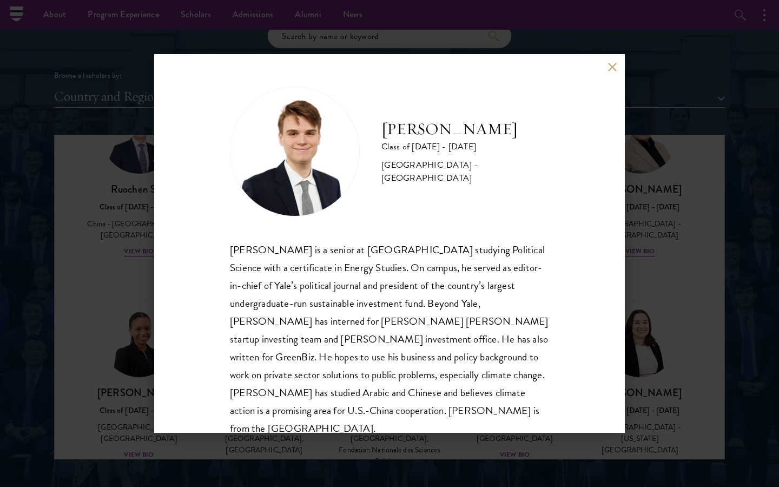
scroll to position [19, 0]
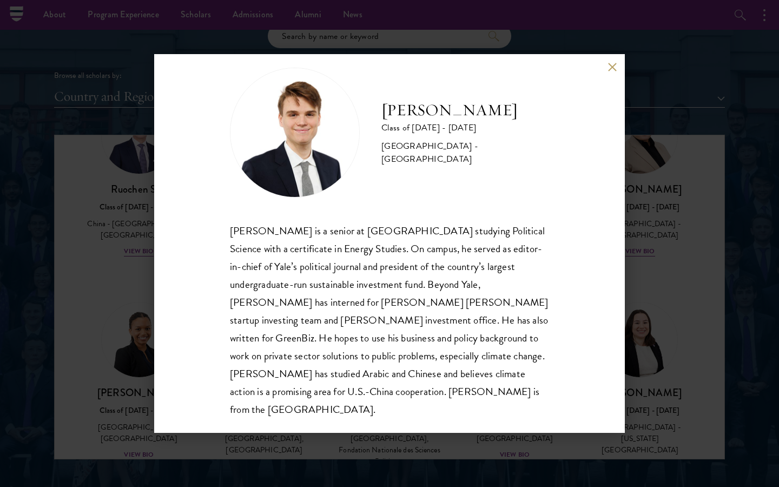
click at [640, 259] on div "Bryson Wiese Class of 2024 - 2025 United States of America - Yale University Br…" at bounding box center [389, 243] width 779 height 487
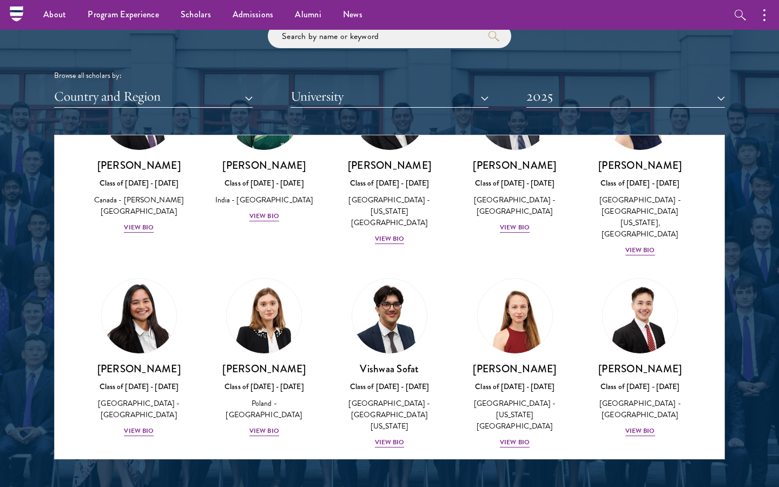
scroll to position [4117, 0]
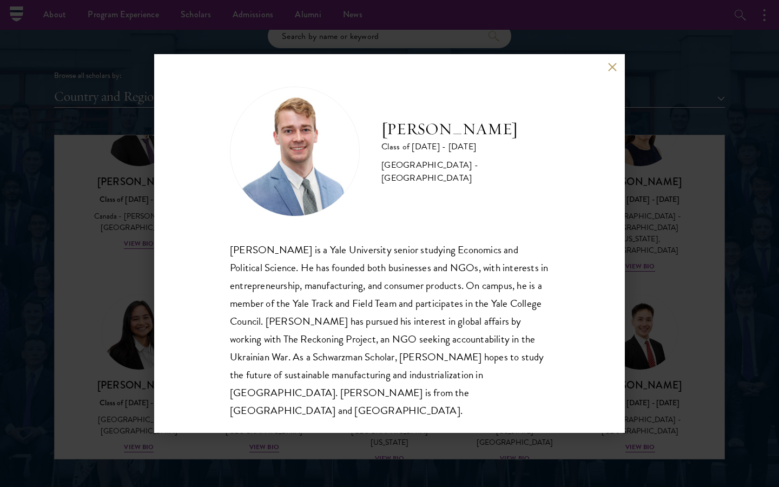
scroll to position [1, 0]
click at [665, 317] on div "Alexander Sundberg Class of 2024 - 2025 United States of America - Yale Univers…" at bounding box center [389, 243] width 779 height 487
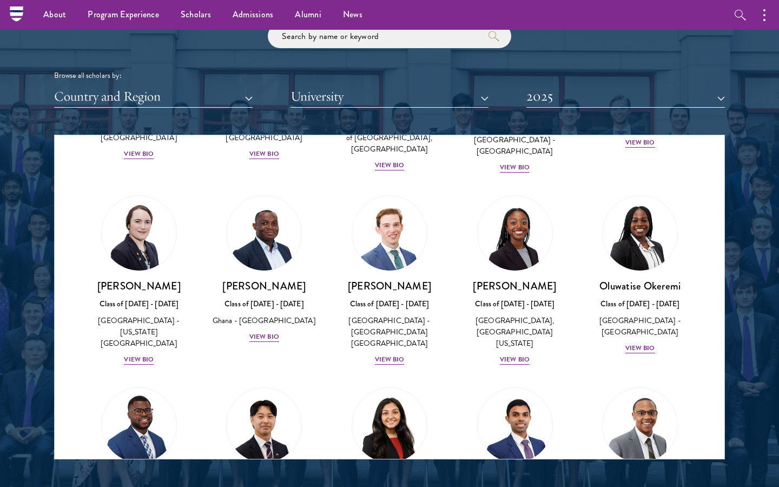
scroll to position [3400, 0]
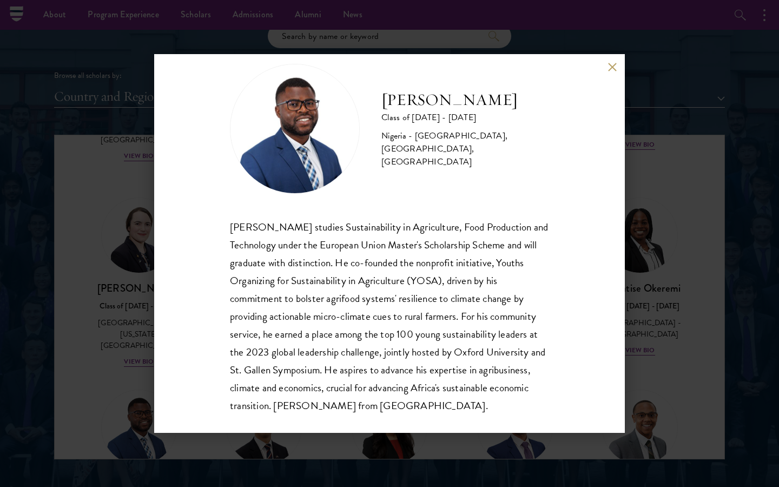
scroll to position [37, 0]
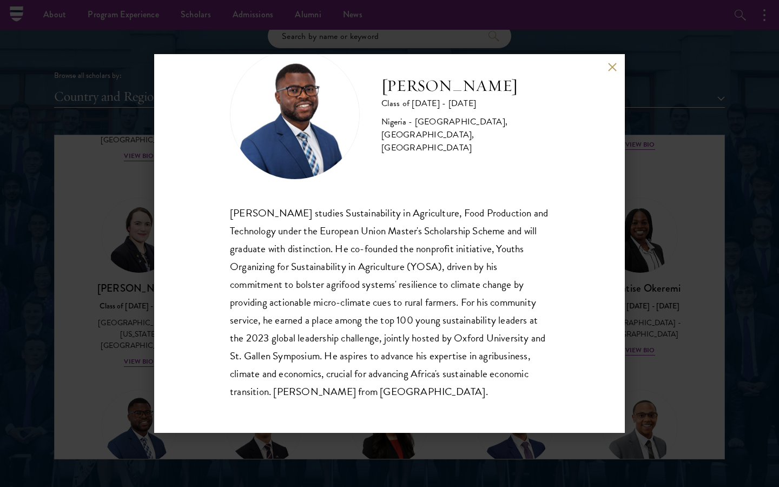
click at [667, 304] on div "David Okoronkwo Class of 2024 - 2025 Nigeria - University of Nigeria, Nsukka, S…" at bounding box center [389, 243] width 779 height 487
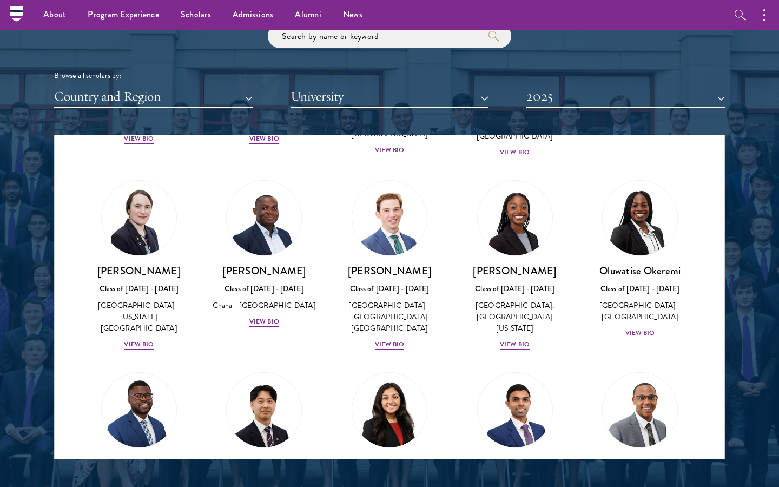
scroll to position [3404, 0]
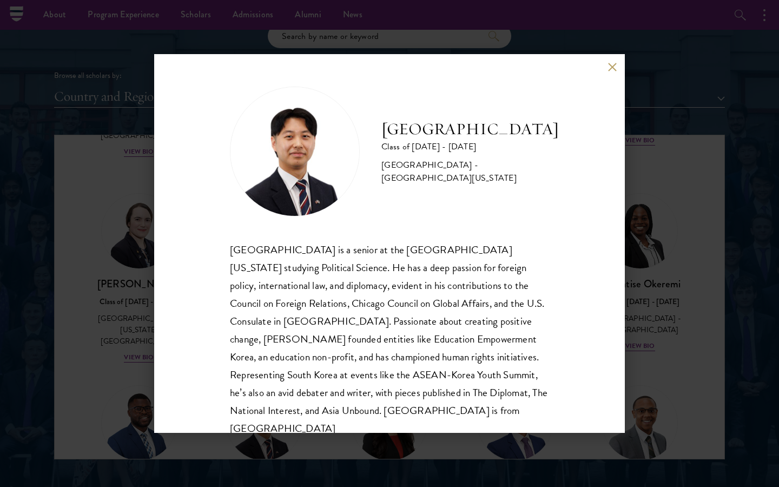
scroll to position [19, 0]
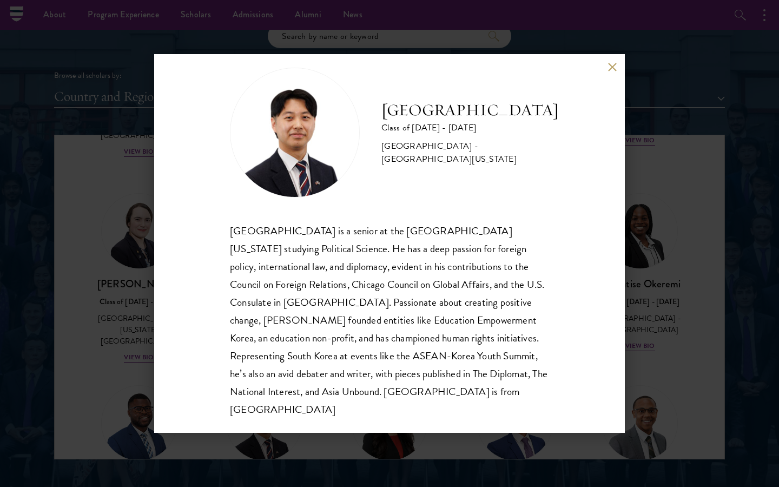
click at [641, 272] on div "Jinwan Park Class of 2024 - 2025 South Korea - University of Wisconsin-Madison …" at bounding box center [389, 243] width 779 height 487
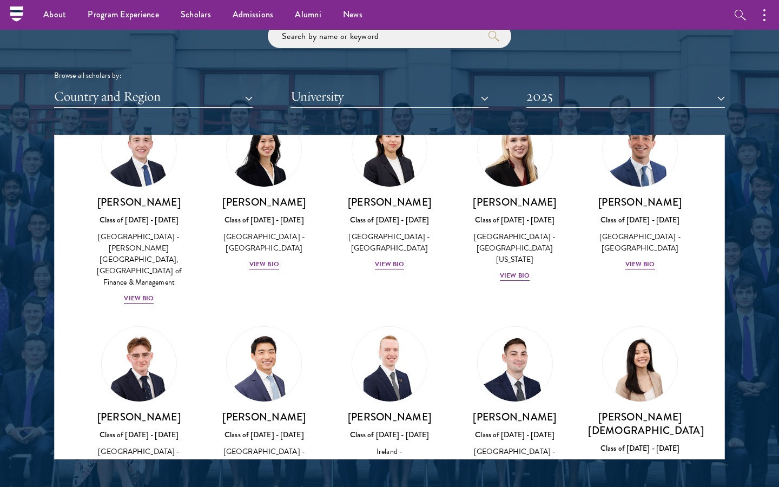
scroll to position [1645, 0]
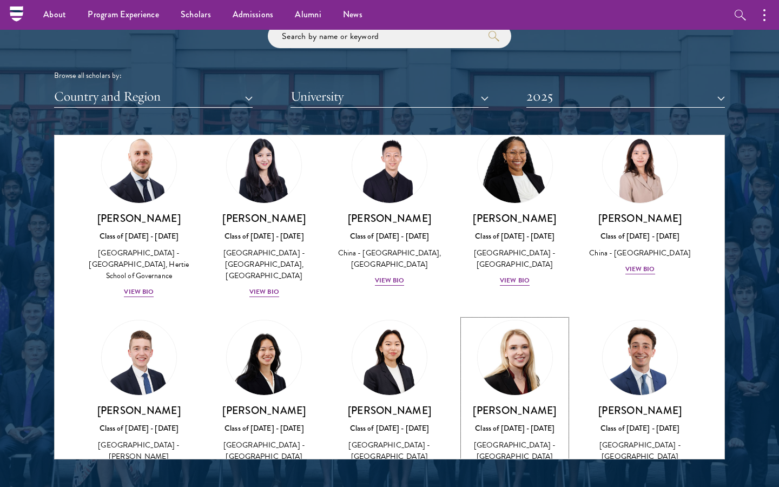
click at [513, 479] on div "View Bio" at bounding box center [515, 484] width 30 height 10
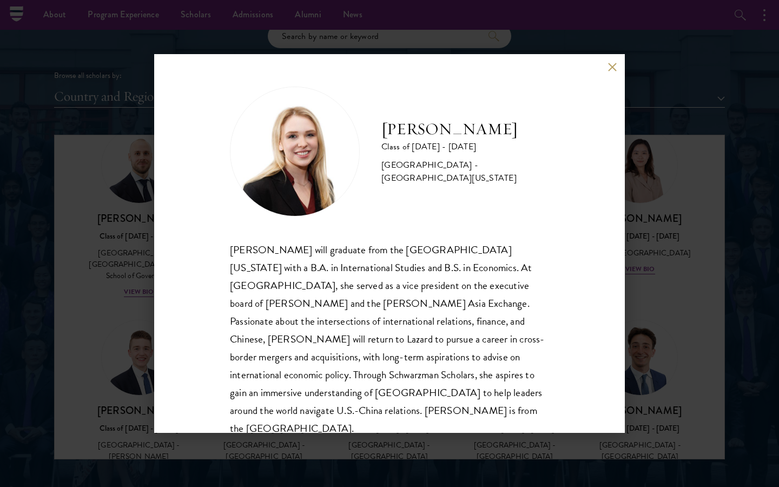
scroll to position [1, 0]
click at [641, 204] on div "Amanda Howard Class of 2024 - 2025 United States of America - University of Pen…" at bounding box center [389, 243] width 779 height 487
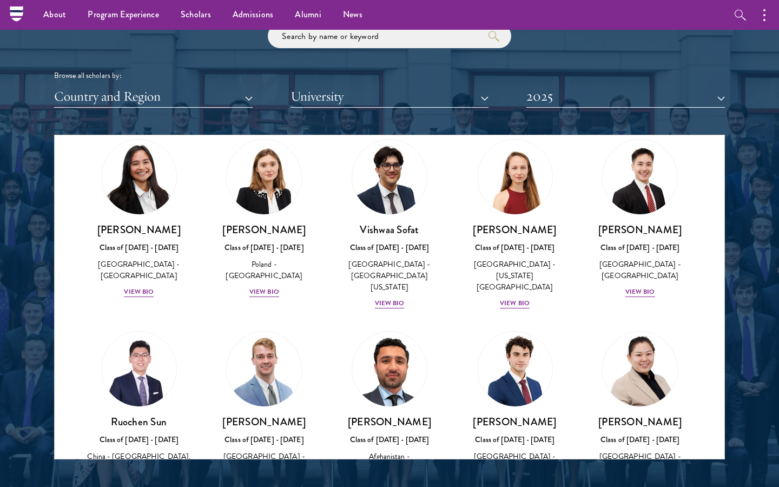
scroll to position [4230, 0]
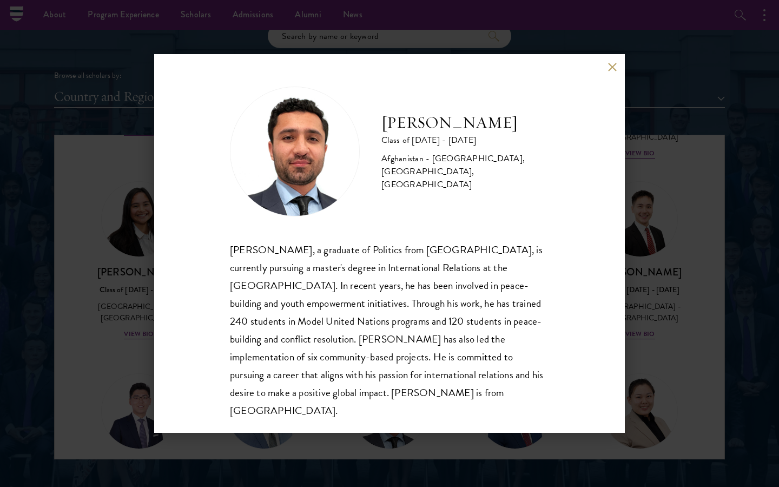
click at [654, 259] on div "Edris Tajik Class of 2024 - 2025 Afghanistan - Bard College, University of Chic…" at bounding box center [389, 243] width 779 height 487
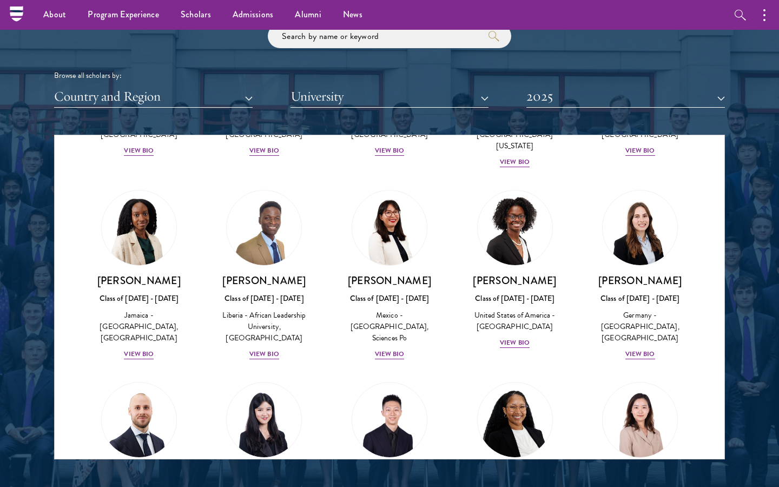
scroll to position [1285, 0]
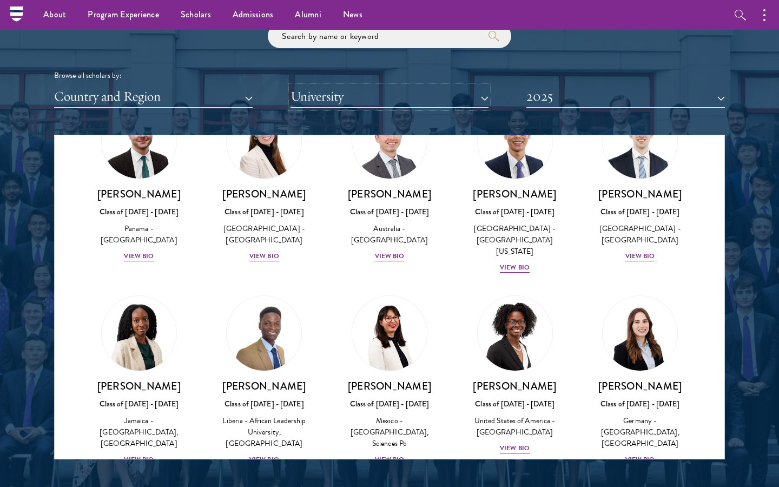
click at [340, 97] on button "University" at bounding box center [390, 97] width 199 height 22
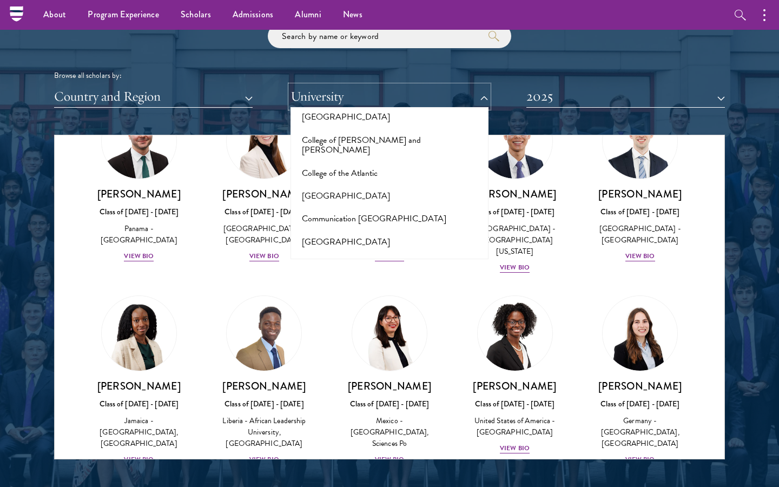
scroll to position [1691, 0]
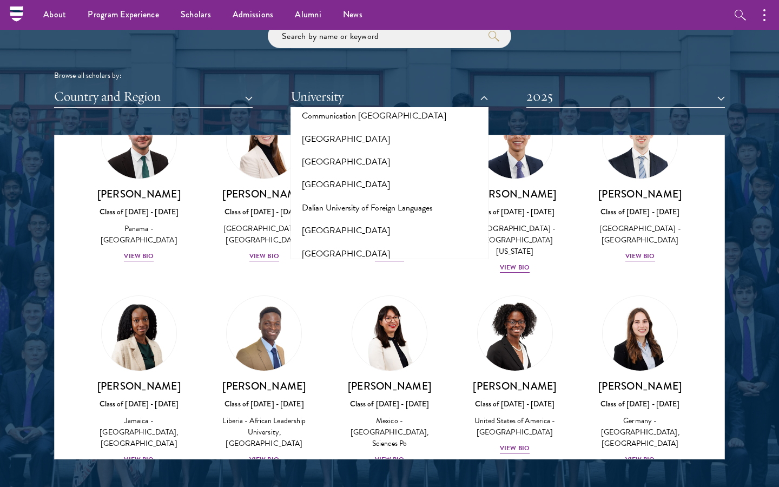
click at [221, 285] on div "Emmanuel Godfrey Class of 2024 - 2025 Liberia - African Leadership University, …" at bounding box center [265, 381] width 126 height 192
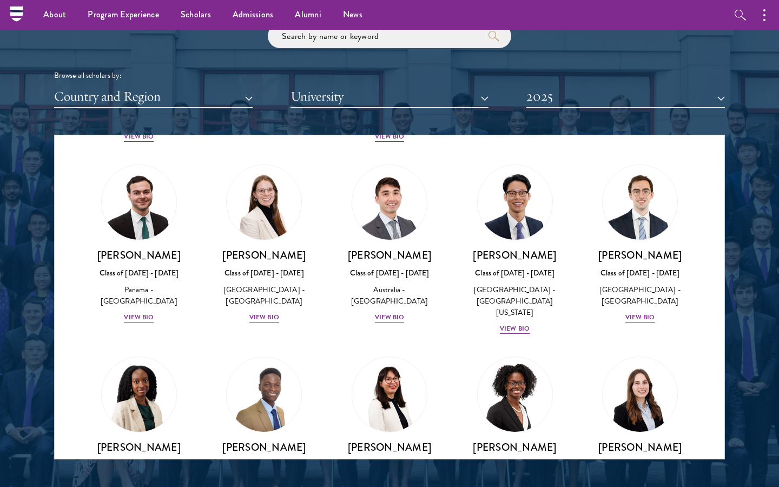
scroll to position [1173, 0]
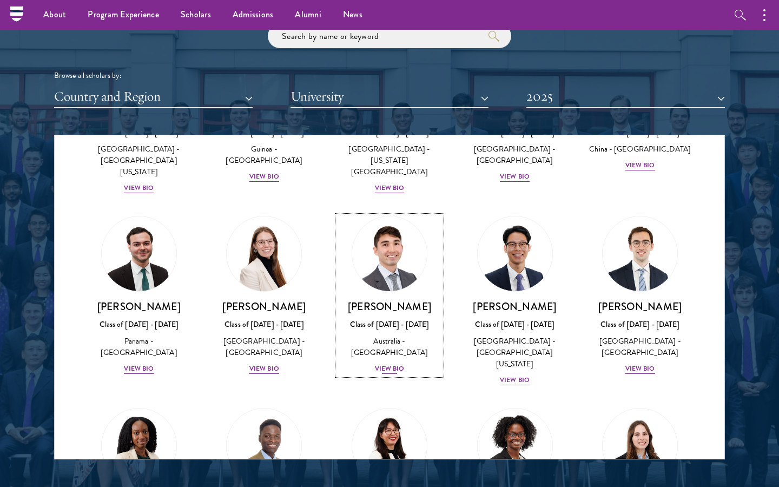
click at [391, 364] on div "View Bio" at bounding box center [390, 369] width 30 height 10
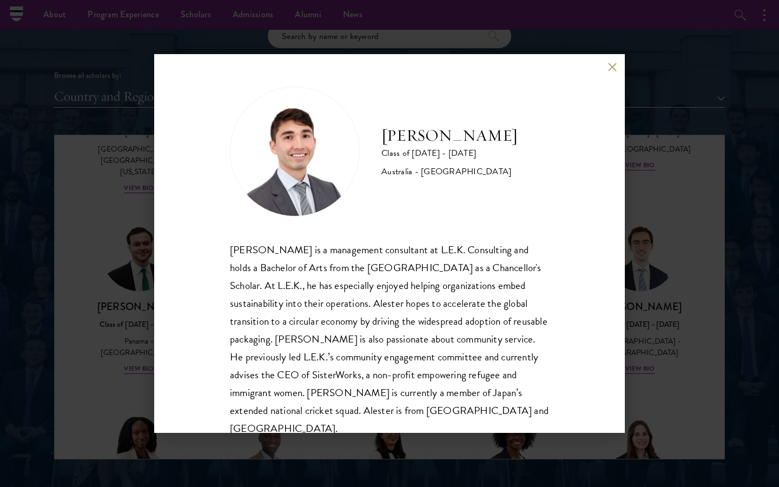
scroll to position [19, 0]
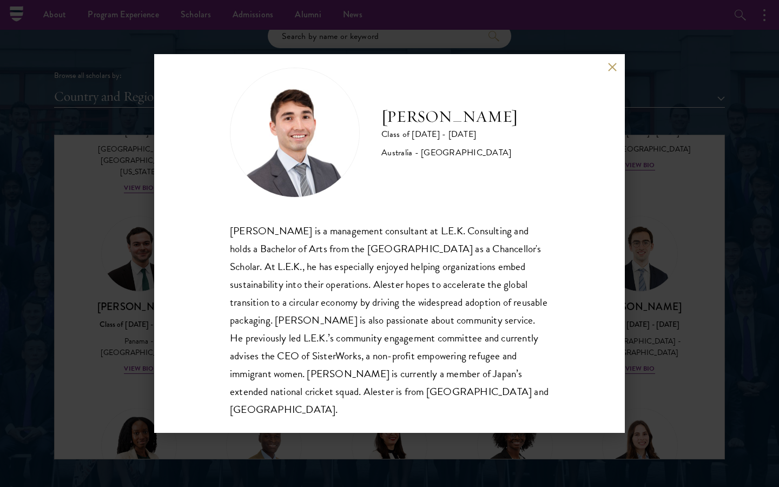
click at [649, 304] on div "Alester Fleming Class of 2024 - 2025 Australia - University of Melbourne Aleste…" at bounding box center [389, 243] width 779 height 487
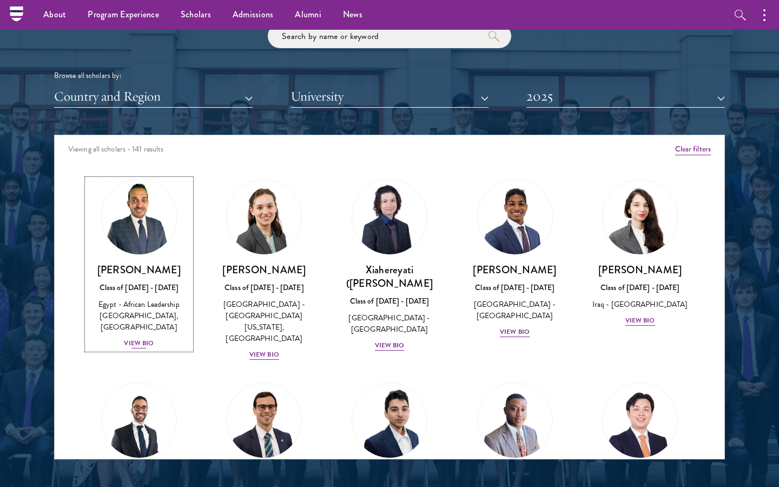
click at [142, 340] on div "HossamEldeen Abdelfatah Class of 2024 - 2025 Egypt - African Leadership Univers…" at bounding box center [139, 306] width 104 height 87
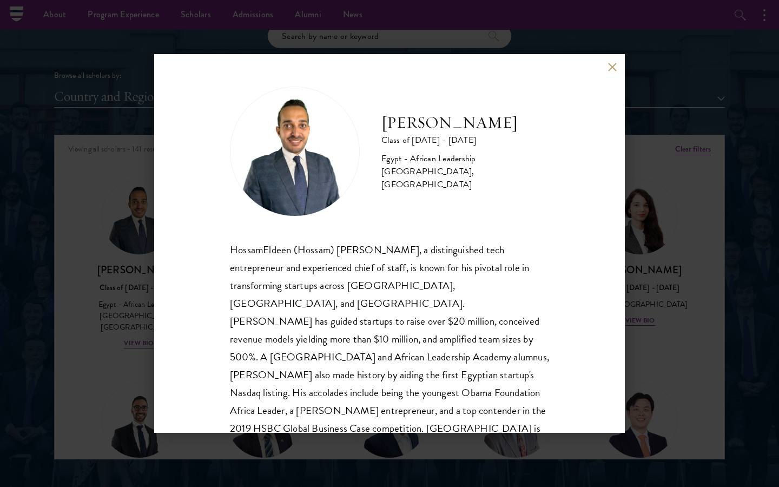
scroll to position [19, 0]
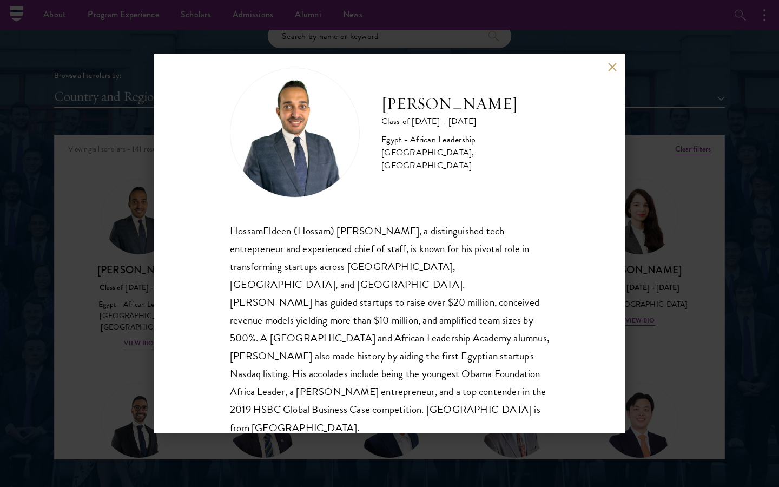
click at [642, 304] on div "HossamEldeen Abdelfatah Class of 2024 - 2025 Egypt - African Leadership Univers…" at bounding box center [389, 243] width 779 height 487
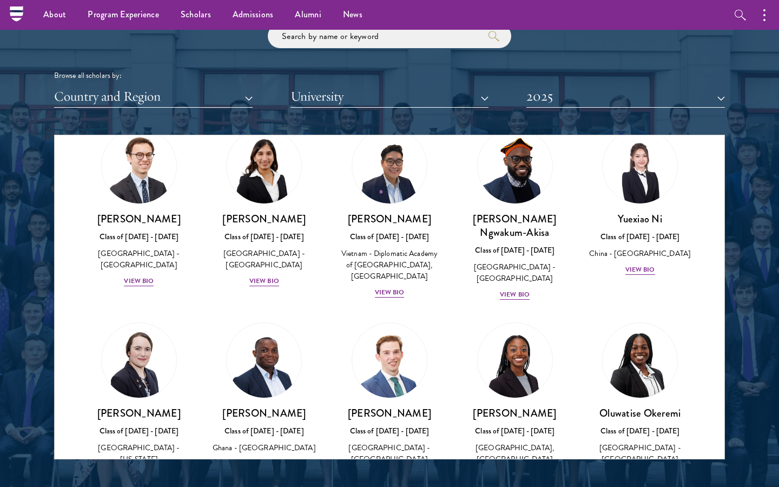
scroll to position [3118, 0]
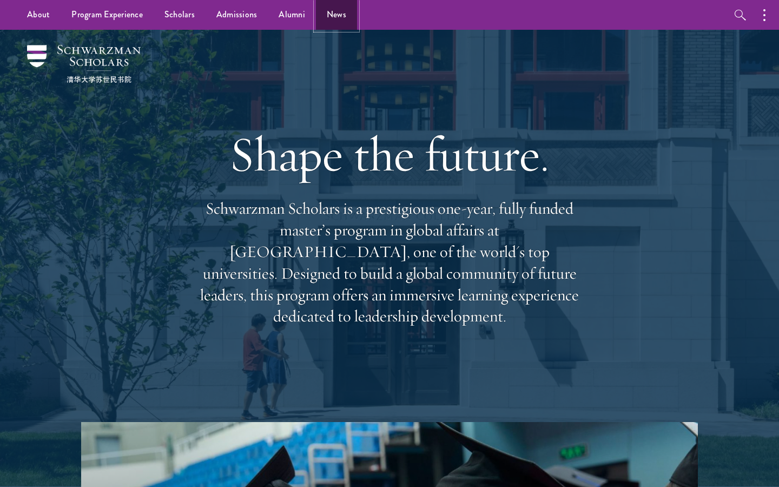
click at [332, 21] on link "News" at bounding box center [336, 15] width 41 height 30
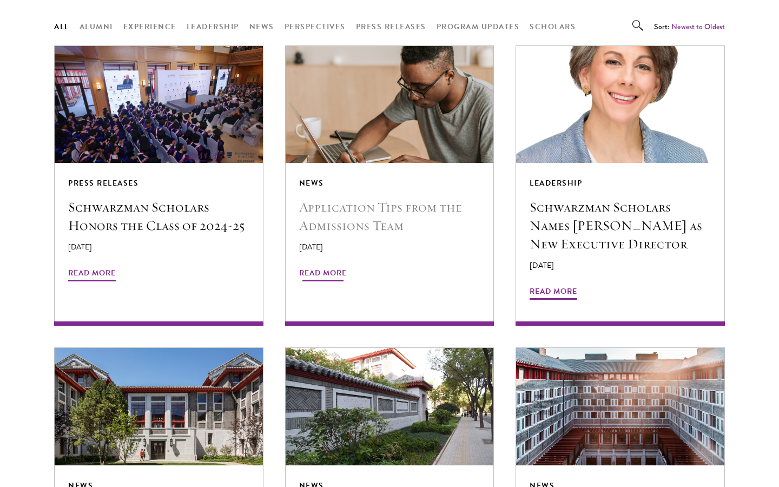
scroll to position [920, 0]
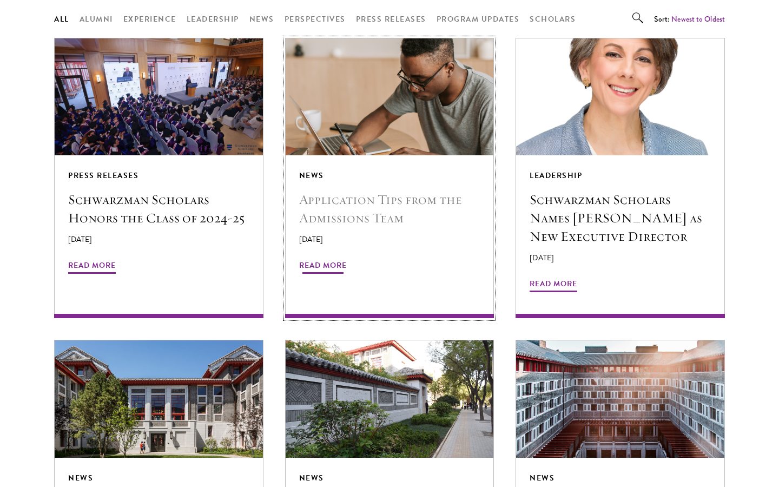
click at [324, 270] on span "Read More" at bounding box center [323, 267] width 48 height 17
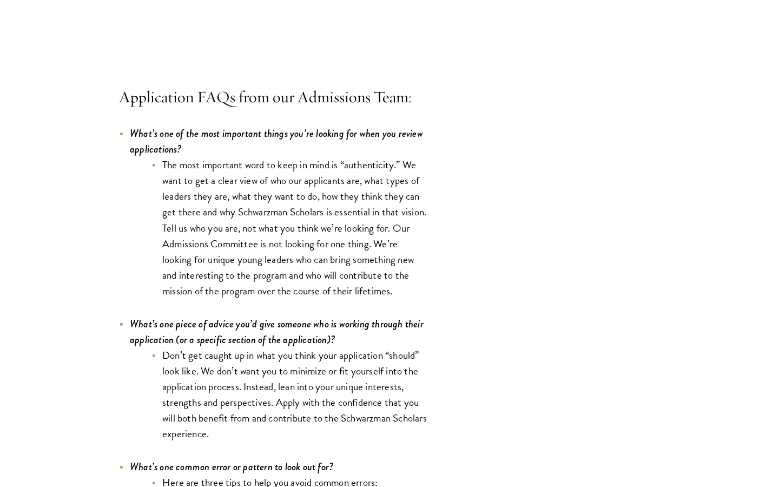
scroll to position [3104, 0]
